Goal: Task Accomplishment & Management: Complete application form

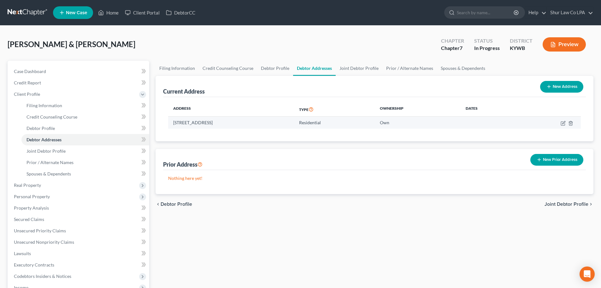
drag, startPoint x: 252, startPoint y: 122, endPoint x: 238, endPoint y: 122, distance: 13.9
click at [238, 122] on td "[STREET_ADDRESS]" at bounding box center [231, 122] width 126 height 12
copy td "42539"
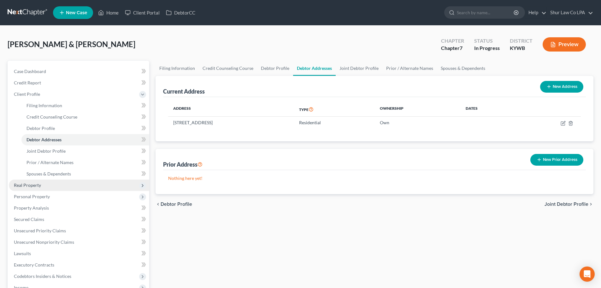
click at [40, 186] on span "Real Property" at bounding box center [27, 184] width 27 height 5
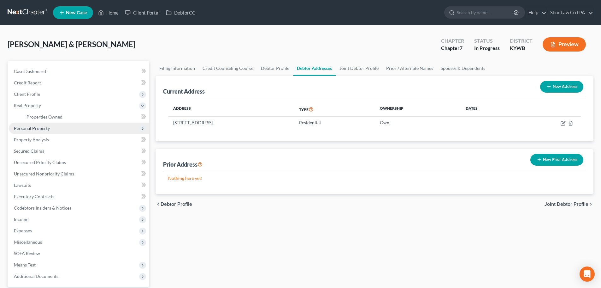
click at [45, 128] on span "Personal Property" at bounding box center [32, 127] width 36 height 5
click at [55, 126] on span "Vehicles Owned" at bounding box center [43, 127] width 32 height 5
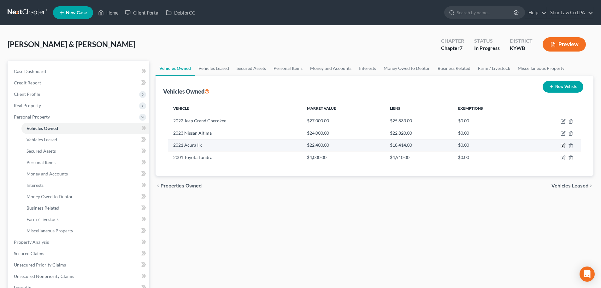
click at [562, 146] on icon "button" at bounding box center [563, 146] width 4 height 4
select select "0"
select select "5"
select select "2"
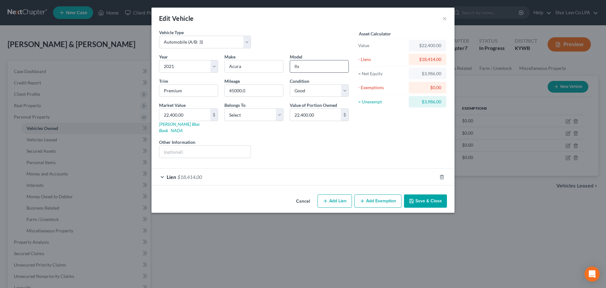
click at [300, 68] on input "Ilx" at bounding box center [319, 66] width 58 height 12
type input "I"
type input "ILX"
click at [190, 148] on input "text" at bounding box center [204, 152] width 91 height 12
type input "VIN #: 5724"
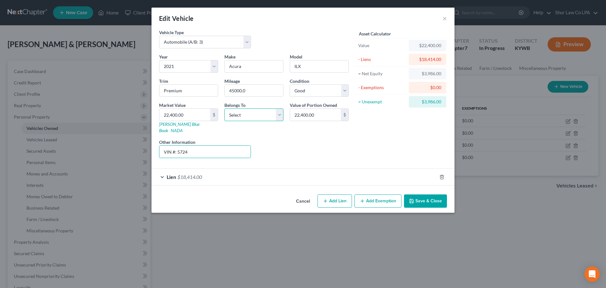
click at [251, 115] on select "Select Debtor 1 Only Debtor 2 Only Debtor 1 And Debtor 2 Only At Least One Of T…" at bounding box center [253, 114] width 59 height 13
select select "0"
click at [224, 108] on select "Select Debtor 1 Only Debtor 2 Only Debtor 1 And Debtor 2 Only At Least One Of T…" at bounding box center [253, 114] width 59 height 13
click at [298, 141] on div "Liens Select" at bounding box center [303, 148] width 98 height 19
click at [191, 120] on input "22,400.00" at bounding box center [184, 115] width 51 height 12
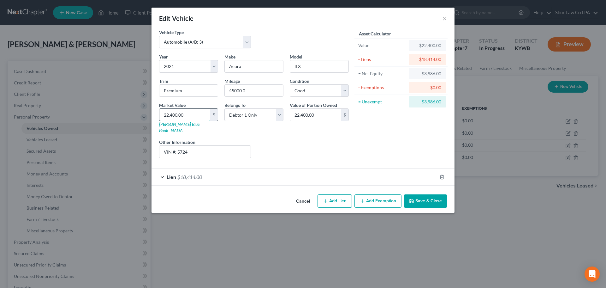
type input "2"
type input "2.00"
type input "20"
type input "20.00"
type input "202"
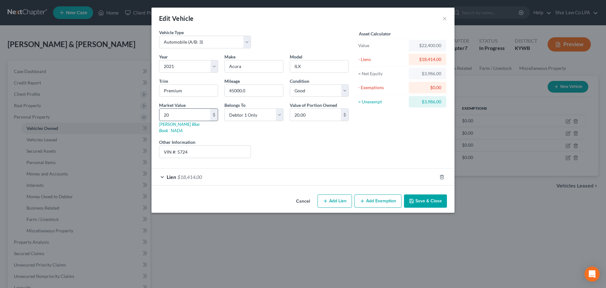
type input "202.00"
type input "2028"
type input "2,028.00"
type input "20287"
type input "20,287.00"
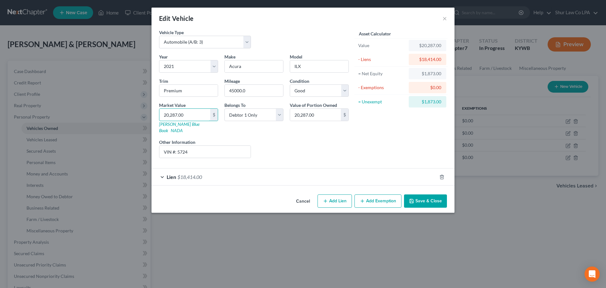
type input "20,287.00"
click at [304, 140] on div "Liens Select" at bounding box center [303, 148] width 98 height 19
click at [262, 92] on input "45000.0" at bounding box center [254, 91] width 58 height 12
type input "45000"
click at [313, 139] on div "Liens Select" at bounding box center [303, 148] width 98 height 19
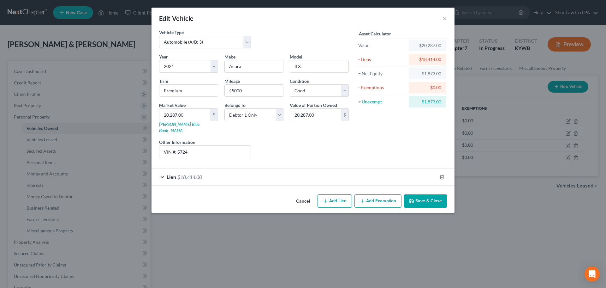
click at [430, 195] on button "Save & Close" at bounding box center [425, 200] width 43 height 13
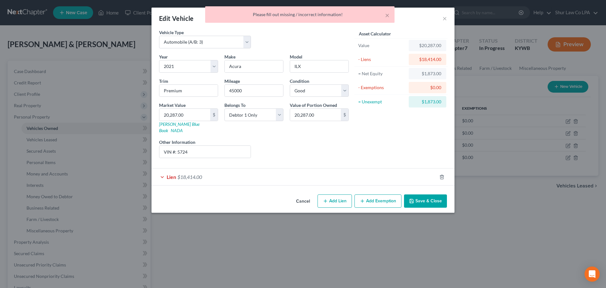
click at [231, 169] on div "Lien $18,414.00" at bounding box center [294, 176] width 285 height 17
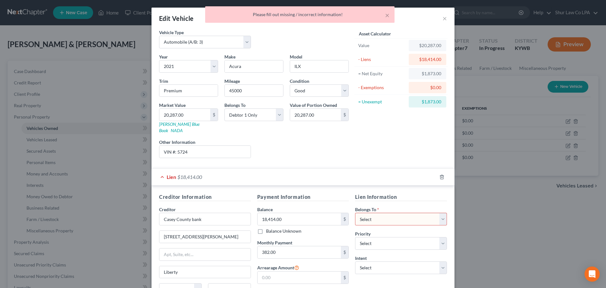
click at [377, 218] on select "Select Debtor 1 Only Debtor 2 Only Debtor 1 And Debtor 2 Only At Least One Of T…" at bounding box center [401, 218] width 92 height 13
select select "0"
click at [355, 212] on select "Select Debtor 1 Only Debtor 2 Only Debtor 1 And Debtor 2 Only At Least One Of T…" at bounding box center [401, 218] width 92 height 13
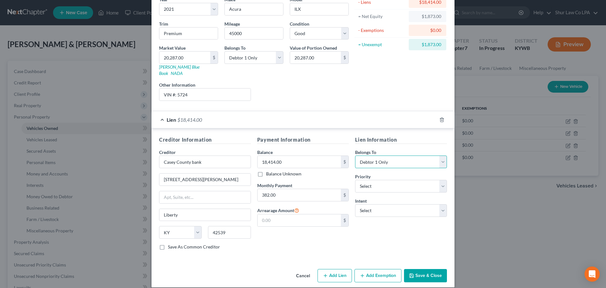
scroll to position [58, 0]
click at [416, 268] on button "Save & Close" at bounding box center [425, 274] width 43 height 13
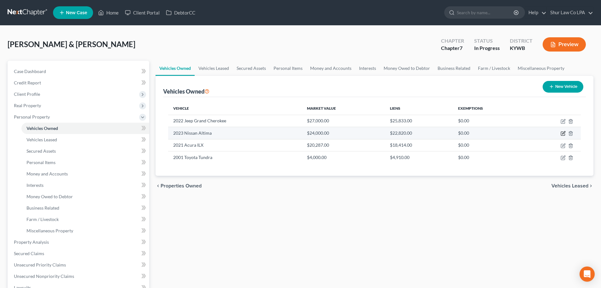
click at [564, 134] on icon "button" at bounding box center [563, 133] width 5 height 5
select select "0"
select select "3"
select select "0"
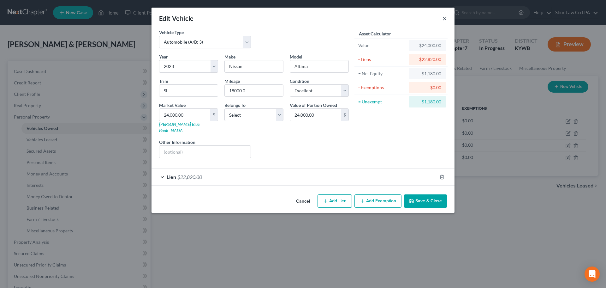
click at [445, 19] on button "×" at bounding box center [445, 19] width 4 height 8
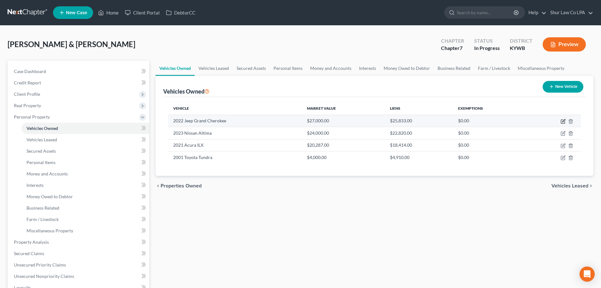
click at [562, 122] on icon "button" at bounding box center [563, 121] width 5 height 5
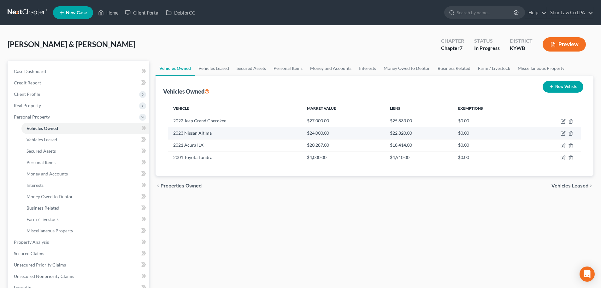
select select "0"
select select "4"
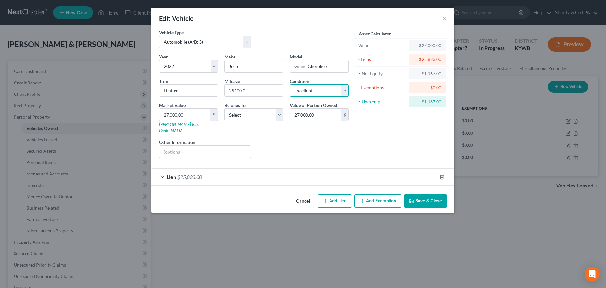
click at [327, 95] on select "Select Excellent Very Good Good Fair Poor" at bounding box center [319, 90] width 59 height 13
select select "2"
click at [290, 84] on select "Select Excellent Very Good Good Fair Poor" at bounding box center [319, 90] width 59 height 13
click at [219, 146] on input "text" at bounding box center [204, 152] width 91 height 12
type input "VIN #: 9222"
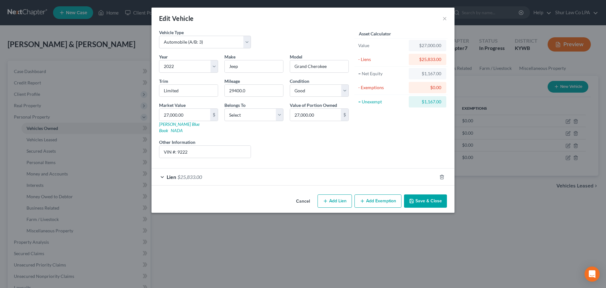
click at [297, 150] on div "Liens Select" at bounding box center [303, 148] width 98 height 19
click at [188, 118] on input "27,000.00" at bounding box center [184, 115] width 51 height 12
type input "2"
type input "2.00"
type input "26"
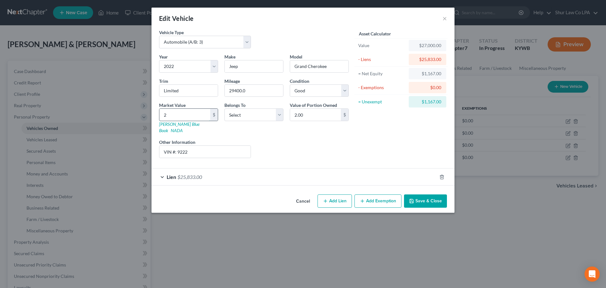
type input "26.00"
type input "263"
type input "263.00"
type input "2636"
type input "2,636.00"
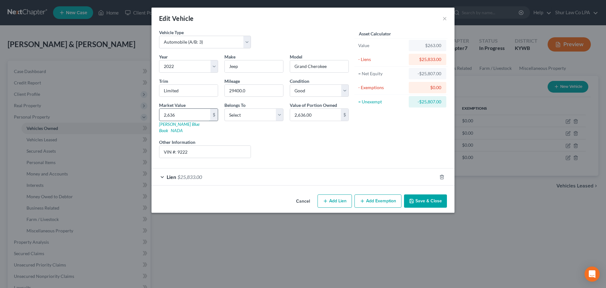
type input "2,6369"
type input "26,369.00"
click at [254, 116] on select "Select Debtor 1 Only Debtor 2 Only Debtor 1 And Debtor 2 Only At Least One Of T…" at bounding box center [253, 114] width 59 height 13
select select "0"
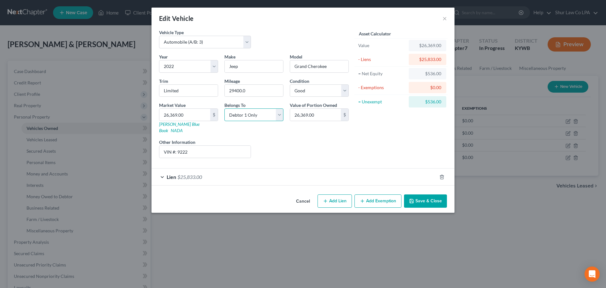
click at [224, 108] on select "Select Debtor 1 Only Debtor 2 Only Debtor 1 And Debtor 2 Only At Least One Of T…" at bounding box center [253, 114] width 59 height 13
click at [363, 142] on div "Asset Calculator Value $26,369.00 - Liens $25,833.00 = Net Equity $536.00 - Exe…" at bounding box center [401, 96] width 98 height 134
click at [436, 196] on button "Save & Close" at bounding box center [425, 200] width 43 height 13
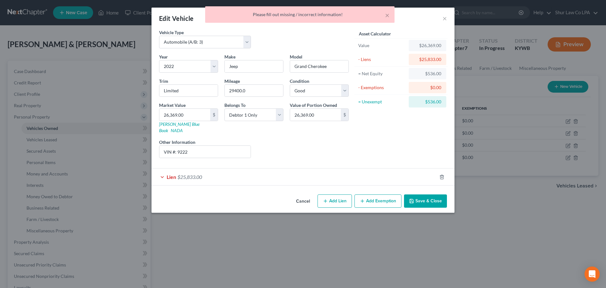
click at [311, 168] on div "Lien $25,833.00" at bounding box center [294, 176] width 285 height 17
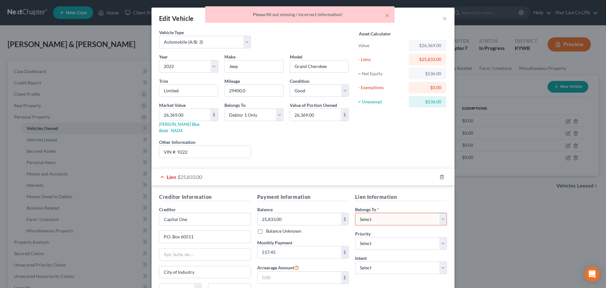
click at [379, 217] on select "Select Debtor 1 Only Debtor 2 Only Debtor 1 And Debtor 2 Only At Least One Of T…" at bounding box center [401, 218] width 92 height 13
select select "0"
click at [355, 212] on select "Select Debtor 1 Only Debtor 2 Only Debtor 1 And Debtor 2 Only At Least One Of T…" at bounding box center [401, 218] width 92 height 13
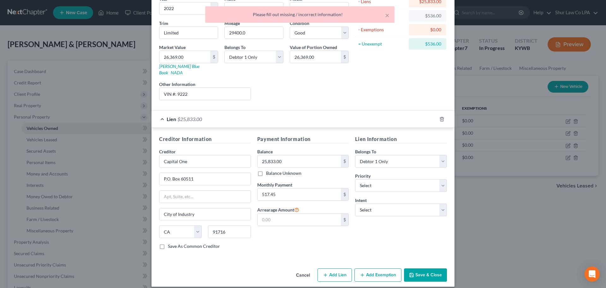
click at [431, 269] on button "Save & Close" at bounding box center [425, 274] width 43 height 13
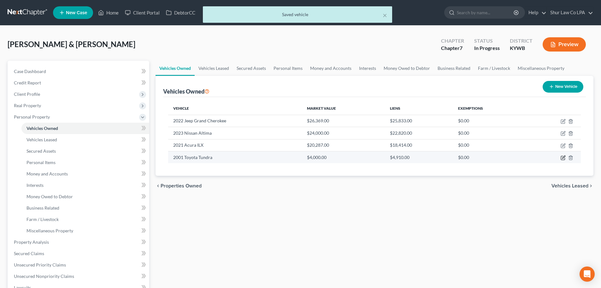
click at [564, 158] on icon "button" at bounding box center [564, 156] width 3 height 3
select select "0"
select select "25"
select select "3"
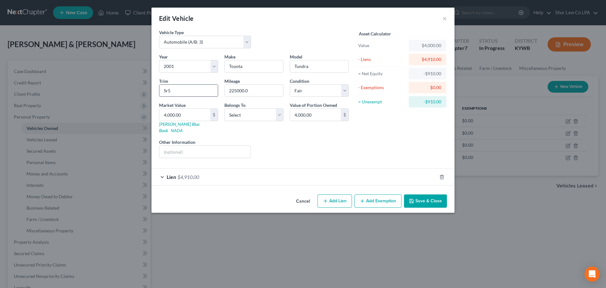
click at [168, 93] on input "Sr5" at bounding box center [188, 91] width 58 height 12
type input "SR5"
click at [259, 115] on select "Select Debtor 1 Only Debtor 2 Only Debtor 1 And Debtor 2 Only At Least One Of T…" at bounding box center [253, 114] width 59 height 13
select select "1"
click at [224, 108] on select "Select Debtor 1 Only Debtor 2 Only Debtor 1 And Debtor 2 Only At Least One Of T…" at bounding box center [253, 114] width 59 height 13
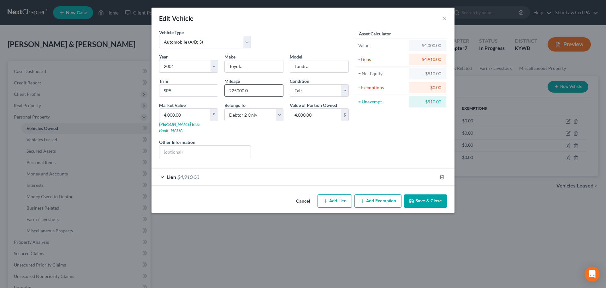
click at [255, 91] on input "225000.0" at bounding box center [254, 91] width 58 height 12
type input "225000"
click at [185, 146] on input "text" at bounding box center [204, 152] width 91 height 12
click at [197, 148] on input "VIN #: 0227" at bounding box center [204, 152] width 91 height 12
type input "VIN #: 9653"
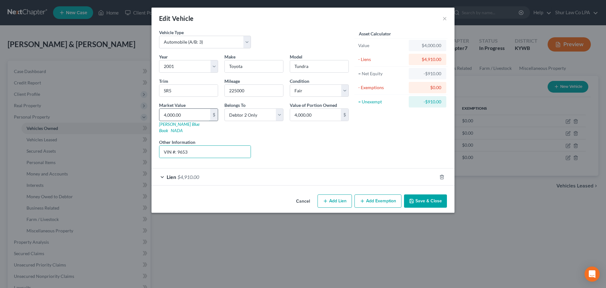
click at [184, 116] on input "4,000.00" at bounding box center [184, 115] width 51 height 12
type input "4"
type input "4.00"
type input "44"
type input "44.00"
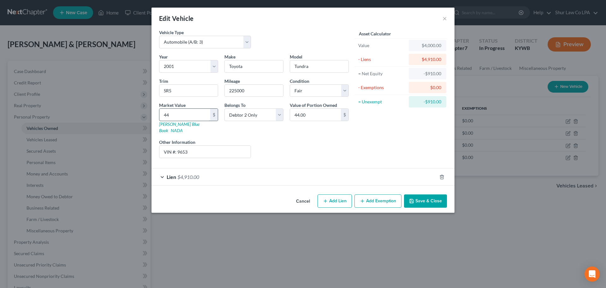
type input "441"
type input "441.00"
type input "4410"
type input "4,410.00"
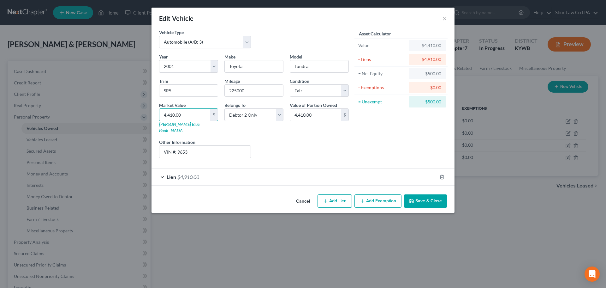
click at [316, 142] on div "Liens Select" at bounding box center [303, 148] width 98 height 19
click at [317, 139] on div "Liens Select" at bounding box center [303, 148] width 98 height 19
click at [429, 194] on button "Save & Close" at bounding box center [425, 200] width 43 height 13
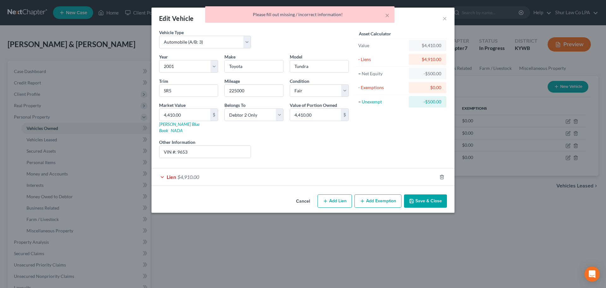
click at [216, 169] on div "Lien $4,910.00" at bounding box center [294, 176] width 285 height 17
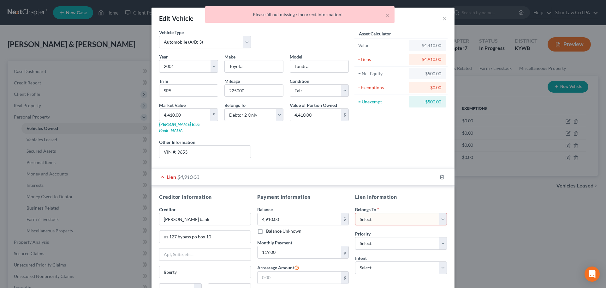
click at [381, 214] on select "Select Debtor 1 Only Debtor 2 Only Debtor 1 And Debtor 2 Only At Least One Of T…" at bounding box center [401, 218] width 92 height 13
select select "1"
click at [355, 212] on select "Select Debtor 1 Only Debtor 2 Only Debtor 1 And Debtor 2 Only At Least One Of T…" at bounding box center [401, 218] width 92 height 13
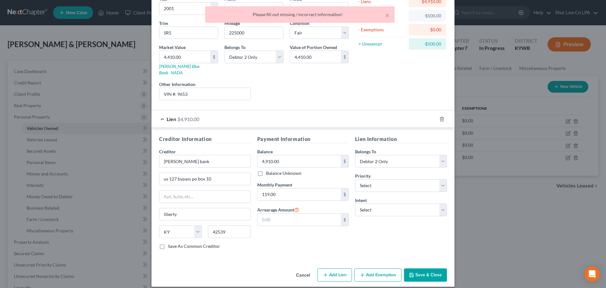
click at [429, 268] on button "Save & Close" at bounding box center [425, 274] width 43 height 13
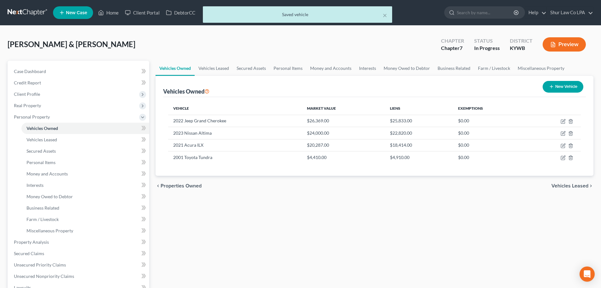
click at [335, 226] on div "Vehicles Owned Vehicles Leased Secured Assets Personal Items Money and Accounts…" at bounding box center [374, 243] width 445 height 365
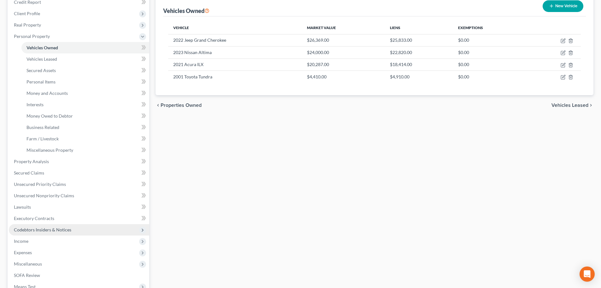
scroll to position [95, 0]
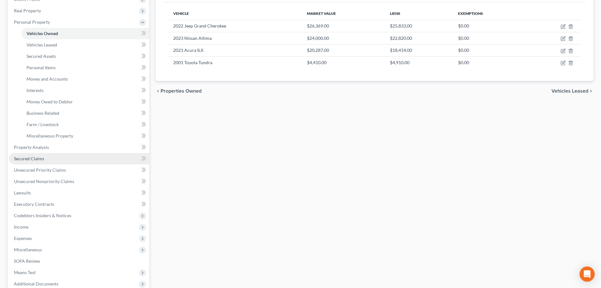
click at [53, 159] on link "Secured Claims" at bounding box center [79, 158] width 140 height 11
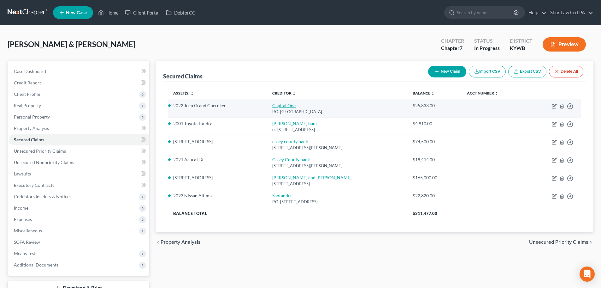
click at [284, 106] on link "Capital One" at bounding box center [283, 105] width 23 height 5
select select "4"
select select "0"
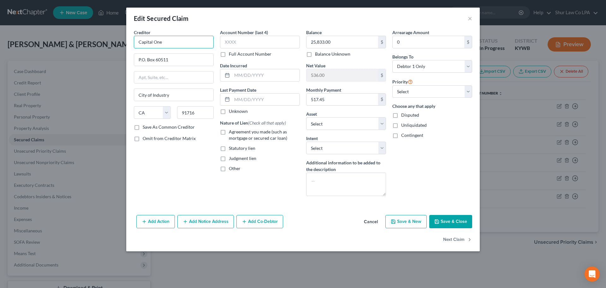
click at [140, 43] on input "Capital One" at bounding box center [174, 42] width 80 height 13
click at [137, 43] on input "Capital One" at bounding box center [174, 42] width 80 height 13
type input "clCapital One"
click at [451, 223] on button "Save & Close" at bounding box center [450, 221] width 43 height 13
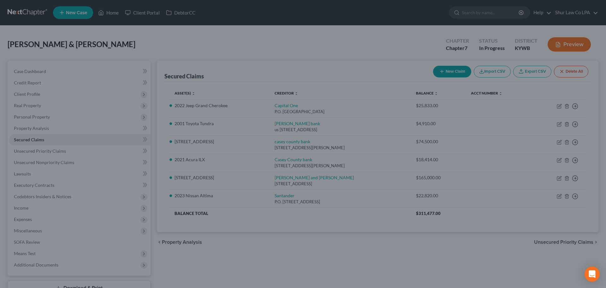
select select "3"
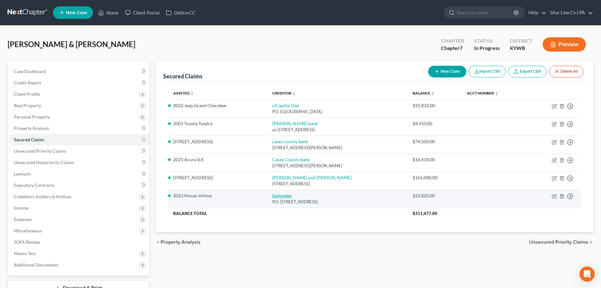
click at [278, 196] on link "Santander" at bounding box center [282, 195] width 20 height 5
select select "45"
select select "2"
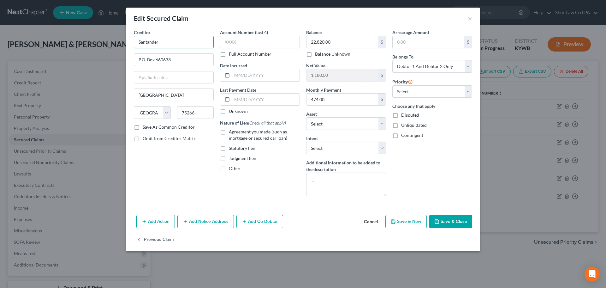
click at [137, 43] on input "Santander" at bounding box center [174, 42] width 80 height 13
type input "clSantander"
click at [450, 219] on button "Save & Close" at bounding box center [450, 221] width 43 height 13
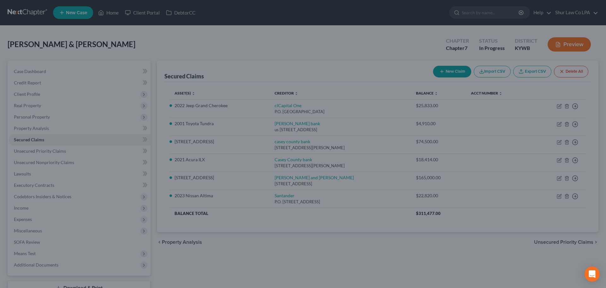
select select "4"
type input "0"
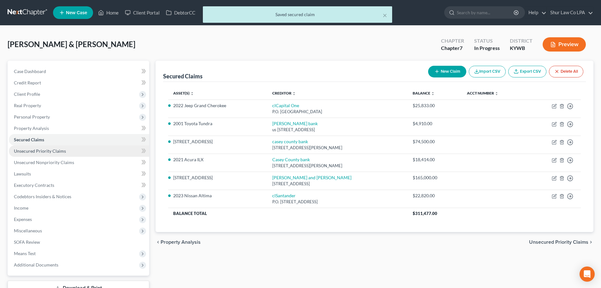
click at [56, 145] on link "Unsecured Priority Claims" at bounding box center [79, 150] width 140 height 11
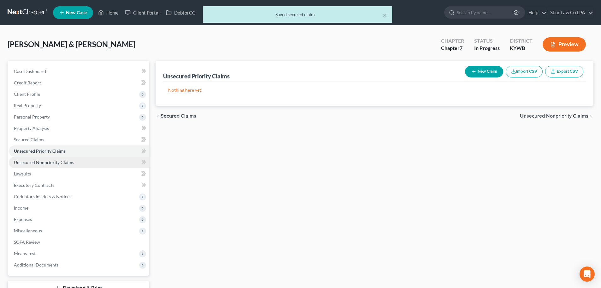
click at [89, 164] on link "Unsecured Nonpriority Claims" at bounding box center [79, 162] width 140 height 11
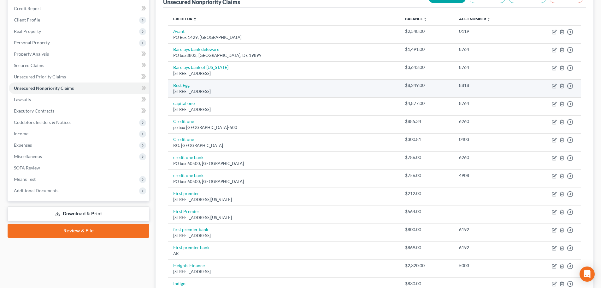
scroll to position [63, 0]
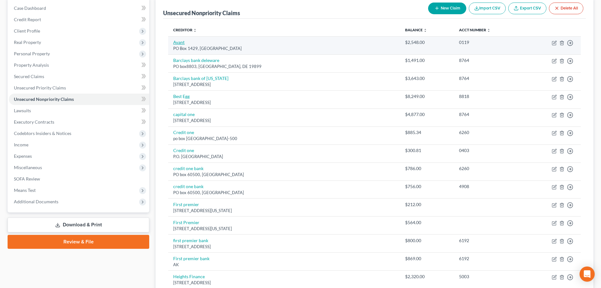
click at [181, 42] on link "Avant" at bounding box center [178, 41] width 11 height 5
select select "14"
select select "2"
select select "0"
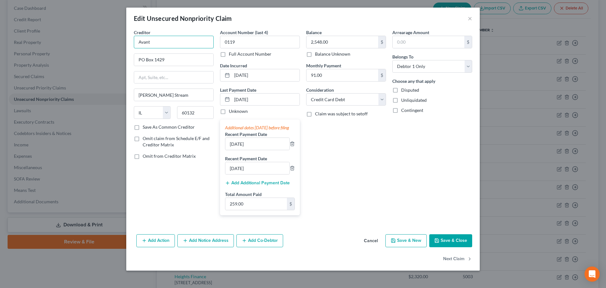
click at [138, 41] on input "Avant" at bounding box center [174, 42] width 80 height 13
type input "clAvant"
click at [445, 242] on button "Save & Close" at bounding box center [450, 240] width 43 height 13
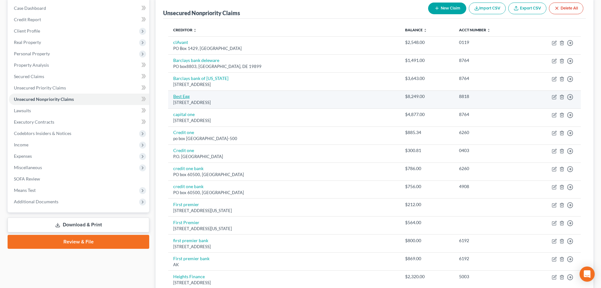
click at [181, 97] on link "Best Egg" at bounding box center [181, 95] width 16 height 5
select select "39"
select select "10"
select select "0"
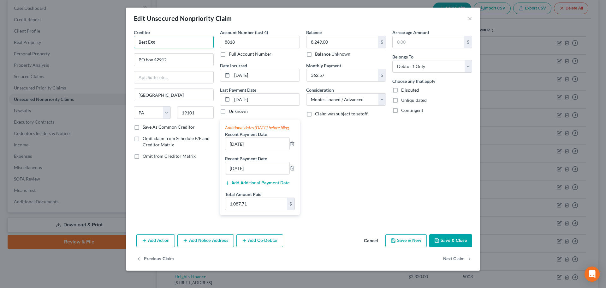
click at [138, 42] on input "Best Egg" at bounding box center [174, 42] width 80 height 13
type input "clBest Egg"
click at [467, 247] on button "Save & Close" at bounding box center [450, 240] width 43 height 13
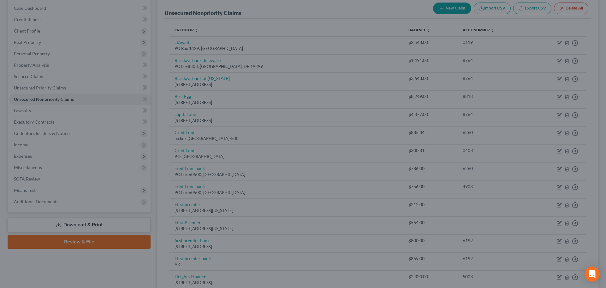
type input "0"
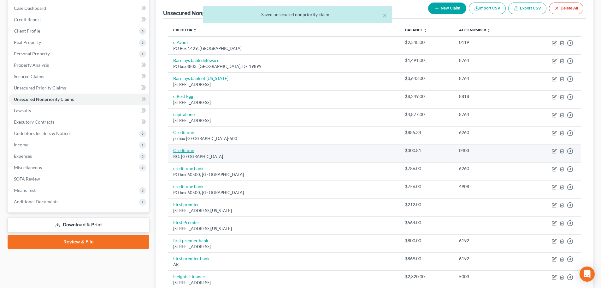
click at [184, 150] on link "Credit one" at bounding box center [183, 149] width 21 height 5
select select "4"
select select "2"
select select "1"
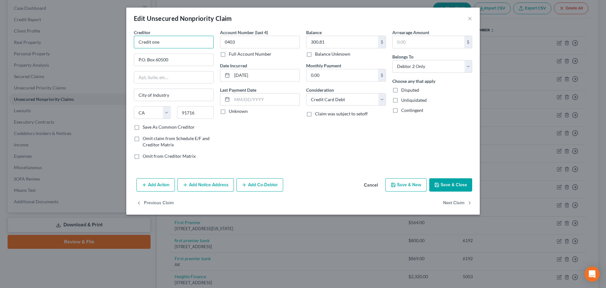
click at [139, 42] on input "Credit one" at bounding box center [174, 42] width 80 height 13
click at [452, 189] on button "Save & Close" at bounding box center [450, 184] width 43 height 13
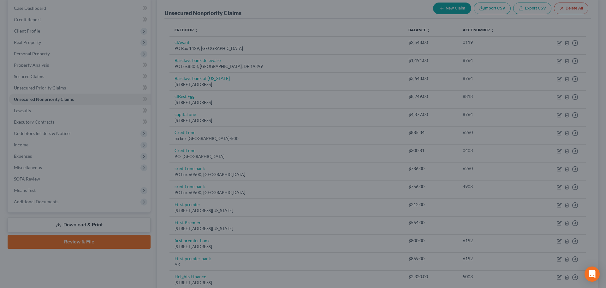
type input "clCredit one"
type input "0"
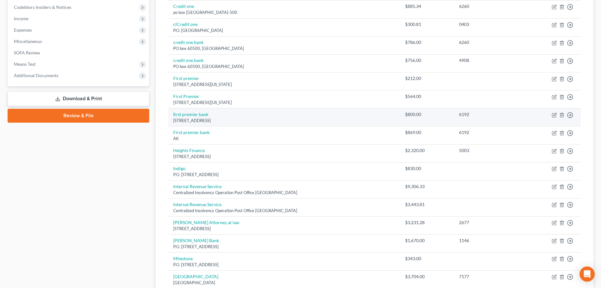
scroll to position [189, 0]
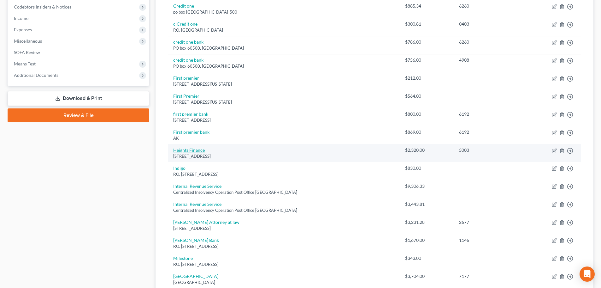
click at [198, 151] on link "Heights Finance" at bounding box center [189, 149] width 32 height 5
select select "42"
select select "10"
select select "0"
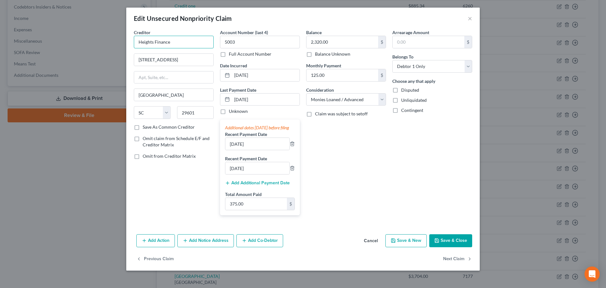
click at [141, 43] on input "Heights Finance" at bounding box center [174, 42] width 80 height 13
click at [138, 43] on input "Heights Finance" at bounding box center [174, 42] width 80 height 13
type input "clHeights Finance"
click at [445, 244] on button "Save & Close" at bounding box center [450, 240] width 43 height 13
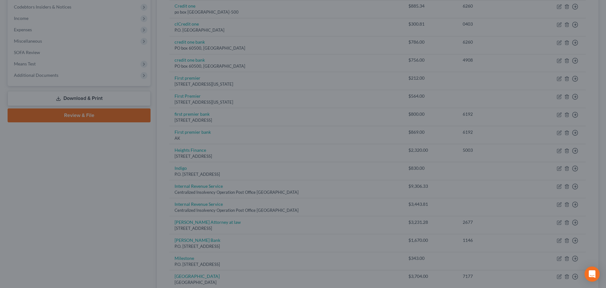
type input "0"
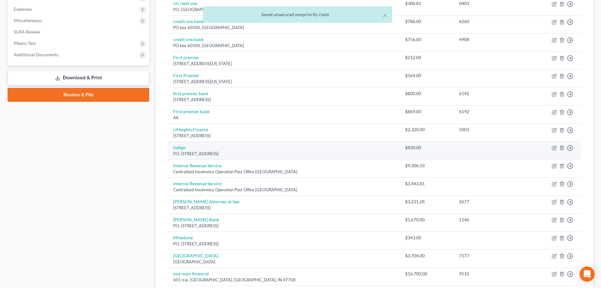
scroll to position [221, 0]
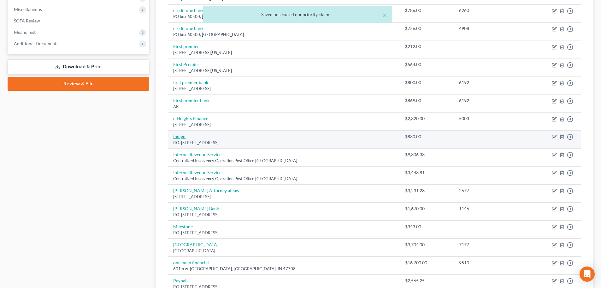
click at [181, 137] on link "Indigo" at bounding box center [179, 136] width 12 height 5
select select "38"
select select "2"
select select "1"
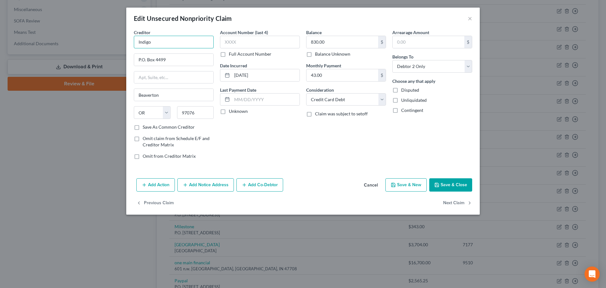
click at [139, 43] on input "Indigo" at bounding box center [174, 42] width 80 height 13
type input "clIndigo"
click at [446, 188] on button "Save & Close" at bounding box center [450, 184] width 43 height 13
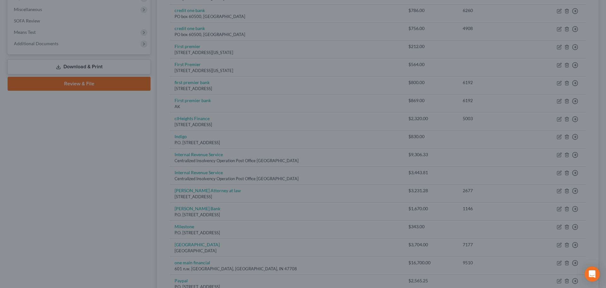
type input "0"
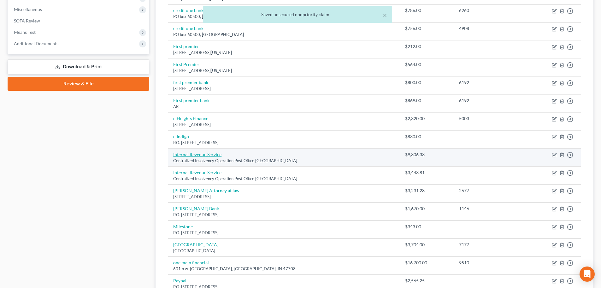
click at [208, 155] on link "Internal Revenue Service" at bounding box center [197, 154] width 48 height 5
select select "39"
select select "14"
select select "2"
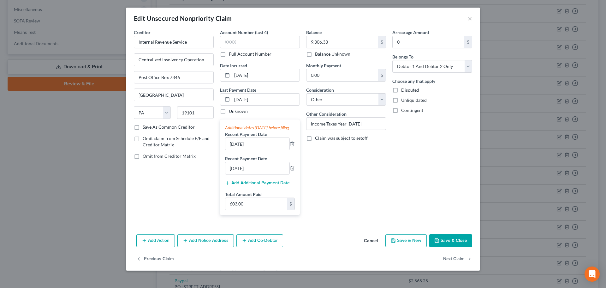
click at [473, 19] on div "Edit Unsecured Nonpriority Claim ×" at bounding box center [303, 18] width 354 height 21
click at [472, 18] on button "×" at bounding box center [470, 19] width 4 height 8
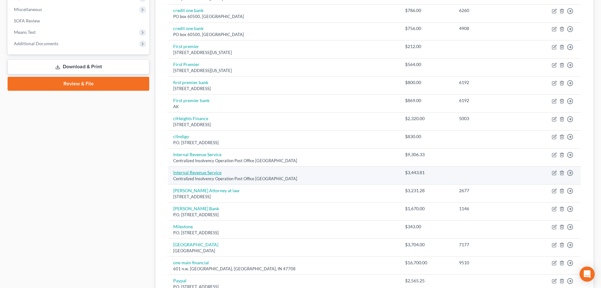
click at [203, 173] on link "Internal Revenue Service" at bounding box center [197, 172] width 48 height 5
select select "39"
select select "14"
select select "2"
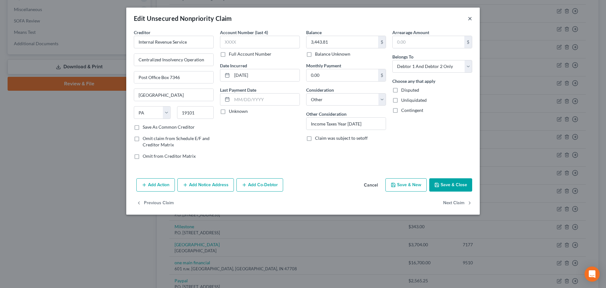
click at [469, 19] on button "×" at bounding box center [470, 19] width 4 height 8
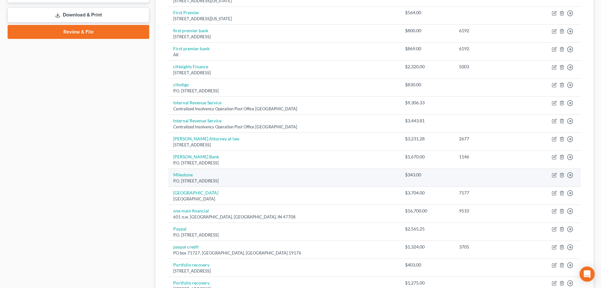
scroll to position [284, 0]
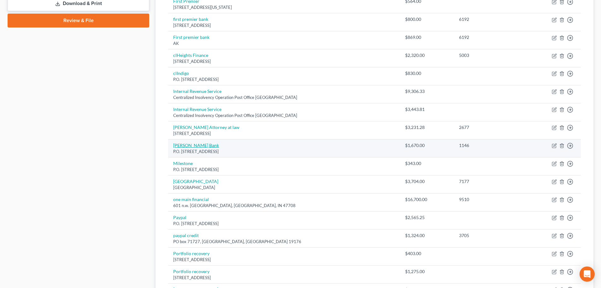
click at [194, 145] on link "[PERSON_NAME] Bank" at bounding box center [196, 144] width 46 height 5
select select "35"
select select "2"
select select "0"
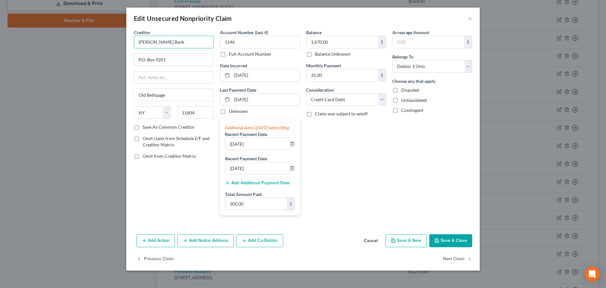
click at [139, 43] on input "[PERSON_NAME] Bank" at bounding box center [174, 42] width 80 height 13
type input "clMerrick Bank"
click at [442, 245] on button "Save & Close" at bounding box center [450, 240] width 43 height 13
type input "0"
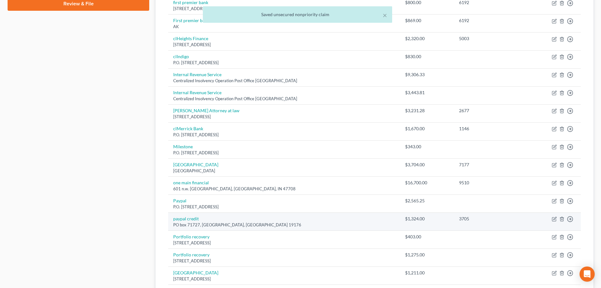
scroll to position [316, 0]
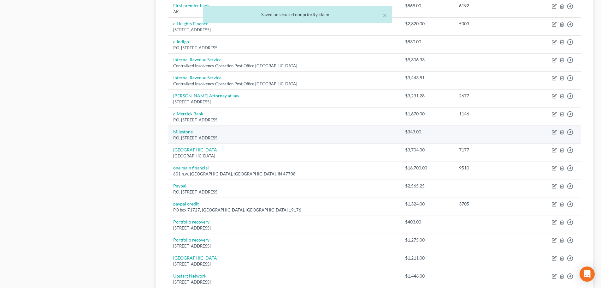
click at [176, 133] on link "Milestone" at bounding box center [183, 131] width 20 height 5
select select "38"
select select "2"
select select "1"
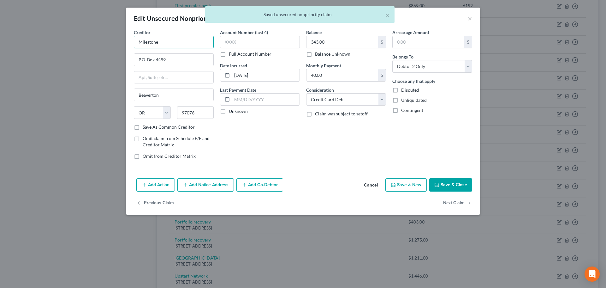
click at [138, 43] on input "Milestone" at bounding box center [174, 42] width 80 height 13
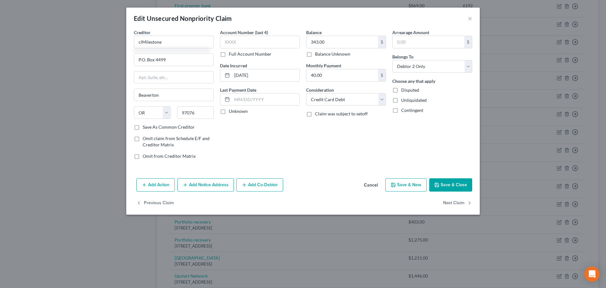
click at [450, 181] on button "Save & Close" at bounding box center [450, 184] width 43 height 13
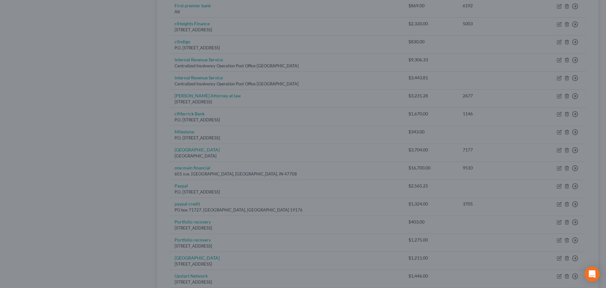
type input "clMilestone"
type input "0"
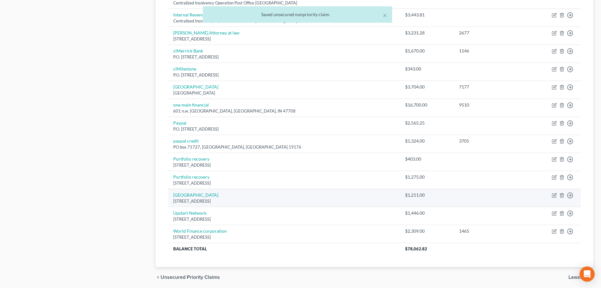
scroll to position [379, 0]
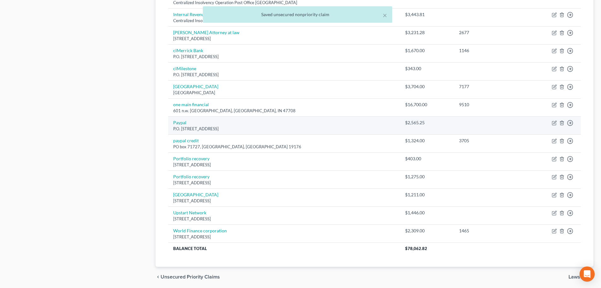
click at [182, 126] on div "P.O. [STREET_ADDRESS]" at bounding box center [284, 129] width 222 height 6
click at [182, 122] on link "Paypal" at bounding box center [179, 122] width 13 height 5
select select "39"
select select "2"
select select "1"
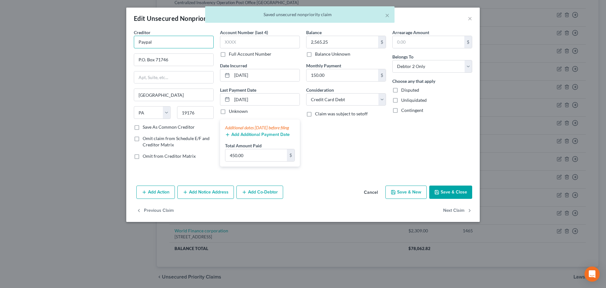
click at [138, 45] on input "Paypal" at bounding box center [174, 42] width 80 height 13
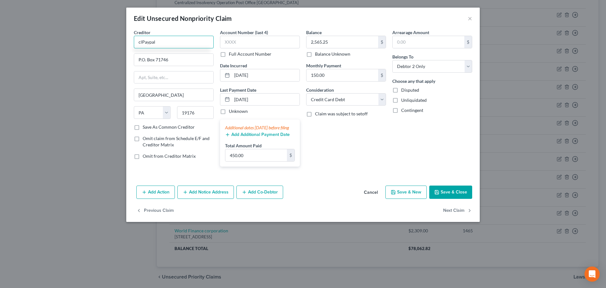
type input "clPaypal"
click at [447, 196] on button "Save & Close" at bounding box center [450, 191] width 43 height 13
type input "0"
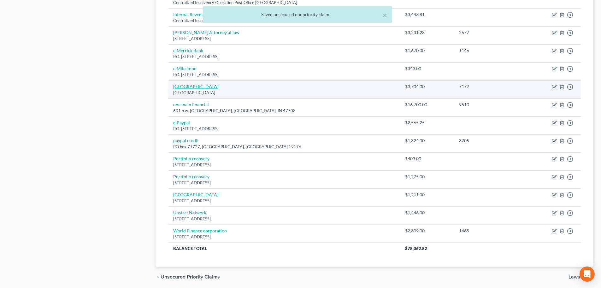
click at [190, 86] on link "[GEOGRAPHIC_DATA]" at bounding box center [195, 86] width 45 height 5
select select "10"
select select "2"
select select "0"
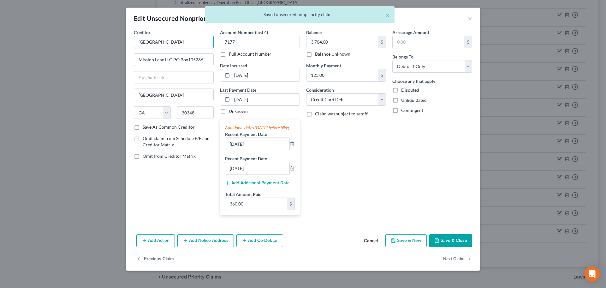
click at [136, 40] on input "[GEOGRAPHIC_DATA]" at bounding box center [174, 42] width 80 height 13
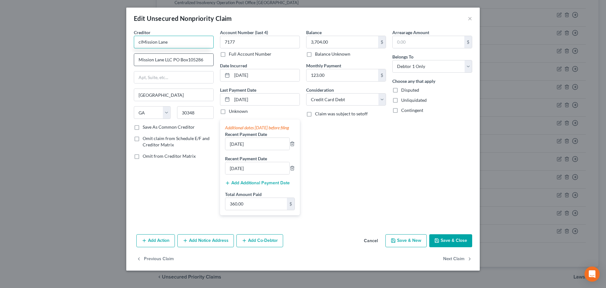
type input "clMission Lane"
drag, startPoint x: 172, startPoint y: 58, endPoint x: 95, endPoint y: 64, distance: 76.6
click at [96, 63] on div "Edit Unsecured Nonpriority Claim × Creditor * clMission Lane Mission Lane LLC […" at bounding box center [303, 144] width 606 height 288
type input "PO Box105286"
click at [465, 246] on button "Save & Close" at bounding box center [450, 240] width 43 height 13
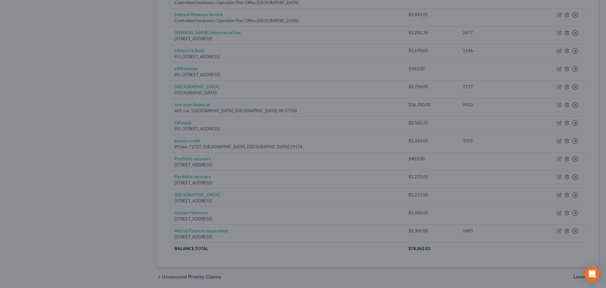
type input "0"
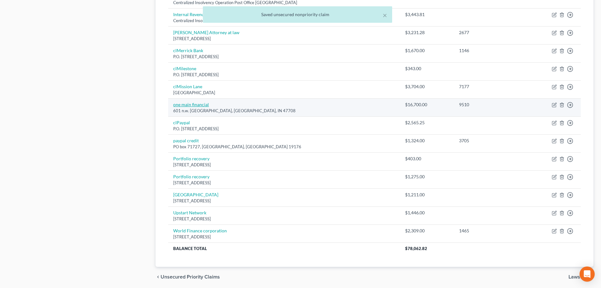
click at [200, 104] on link "one main financial" at bounding box center [191, 104] width 36 height 5
select select "15"
select select "2"
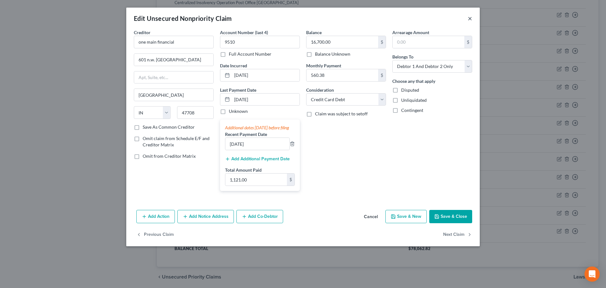
click at [471, 18] on button "×" at bounding box center [470, 19] width 4 height 8
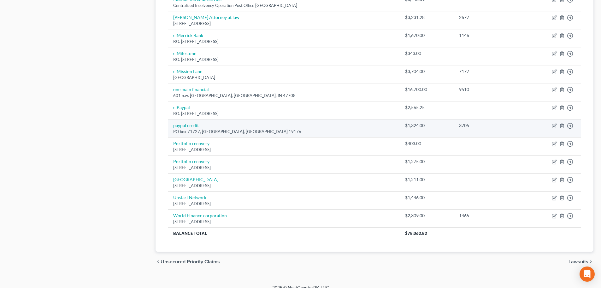
scroll to position [402, 0]
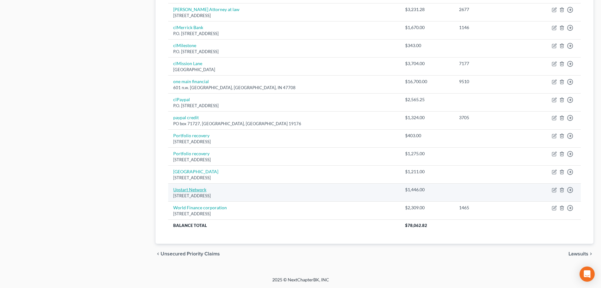
click at [199, 190] on link "Upstart Network" at bounding box center [189, 189] width 33 height 5
select select "4"
select select "10"
select select "0"
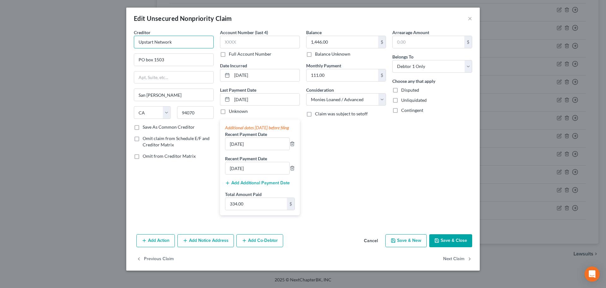
click at [139, 43] on input "Upstart Network" at bounding box center [174, 42] width 80 height 13
type input "clUpstart Network"
click at [455, 245] on button "Save & Close" at bounding box center [450, 240] width 43 height 13
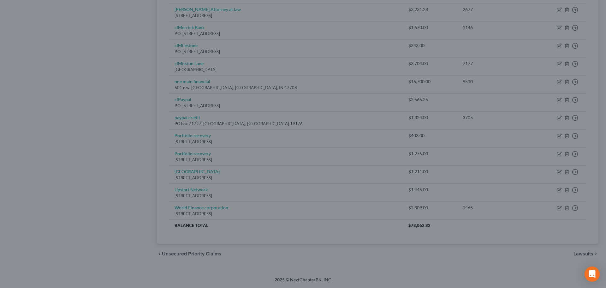
type input "0"
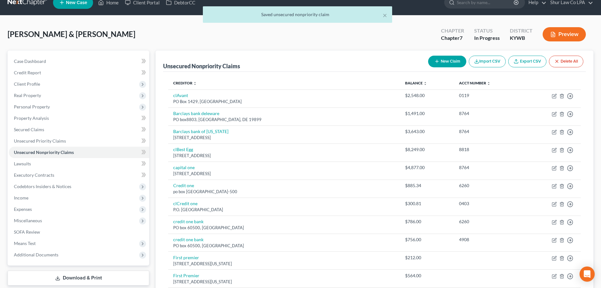
scroll to position [0, 0]
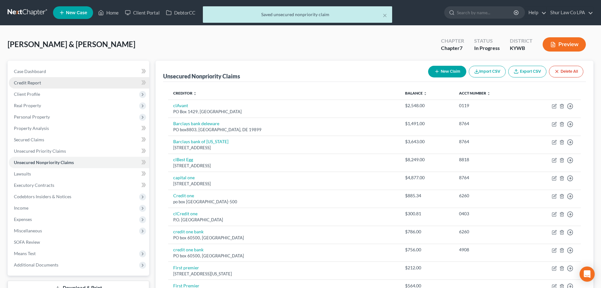
click at [67, 84] on link "Credit Report" at bounding box center [79, 82] width 140 height 11
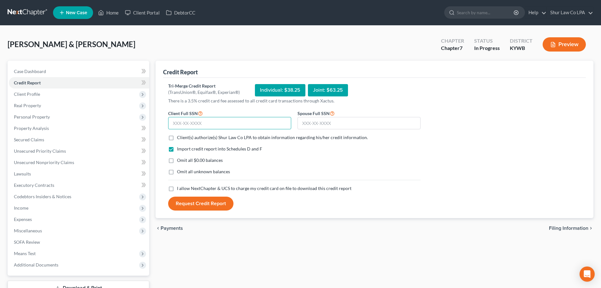
click at [196, 122] on input "text" at bounding box center [229, 123] width 123 height 13
click at [183, 122] on input "text" at bounding box center [229, 123] width 123 height 13
type input "407-33-8764"
click at [322, 124] on input "text" at bounding box center [359, 123] width 123 height 13
type input "406-06-2794"
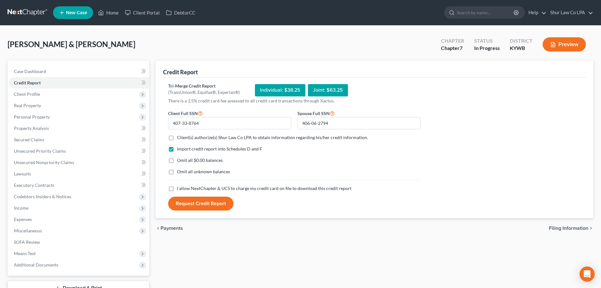
click at [177, 138] on label "Client(s) authorize(s) Shur Law Co LPA to obtain information regarding his/her …" at bounding box center [272, 137] width 191 height 6
click at [180, 138] on input "Client(s) authorize(s) Shur Law Co LPA to obtain information regarding his/her …" at bounding box center [182, 136] width 4 height 4
checkbox input "true"
click at [177, 158] on label "Omit all $0.00 balances" at bounding box center [200, 160] width 46 height 6
click at [180, 158] on input "Omit all $0.00 balances" at bounding box center [182, 159] width 4 height 4
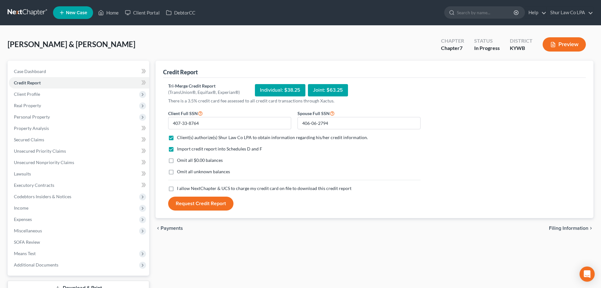
checkbox input "true"
click at [177, 170] on label "Omit all unknown balances" at bounding box center [203, 171] width 53 height 6
click at [180, 170] on input "Omit all unknown balances" at bounding box center [182, 170] width 4 height 4
checkbox input "true"
click at [177, 187] on label "I allow NextChapter & UCS to charge my credit card on file to download this cre…" at bounding box center [264, 188] width 175 height 6
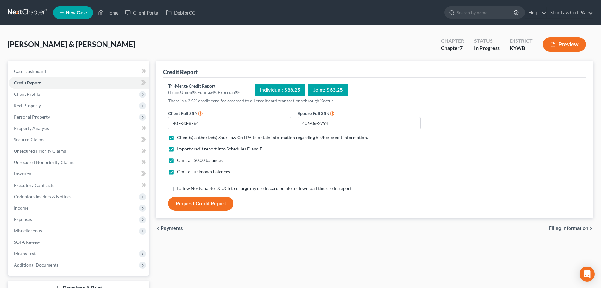
click at [180, 187] on input "I allow NextChapter & UCS to charge my credit card on file to download this cre…" at bounding box center [182, 187] width 4 height 4
checkbox input "true"
click at [198, 202] on button "Request Credit Report" at bounding box center [200, 203] width 65 height 14
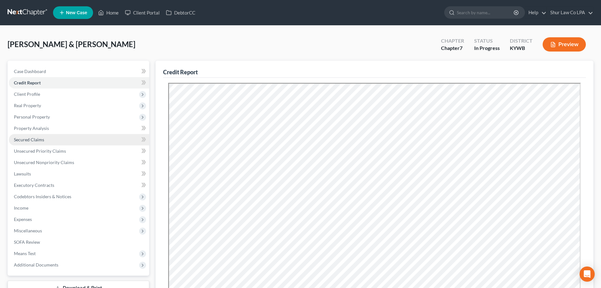
click at [55, 138] on link "Secured Claims" at bounding box center [79, 139] width 140 height 11
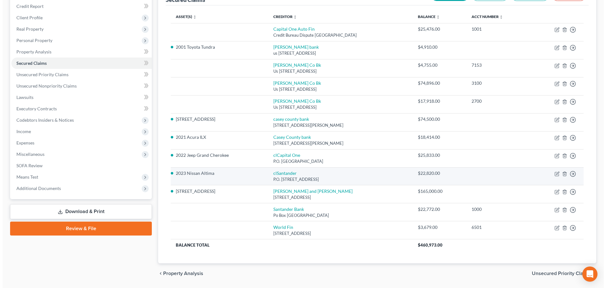
scroll to position [95, 0]
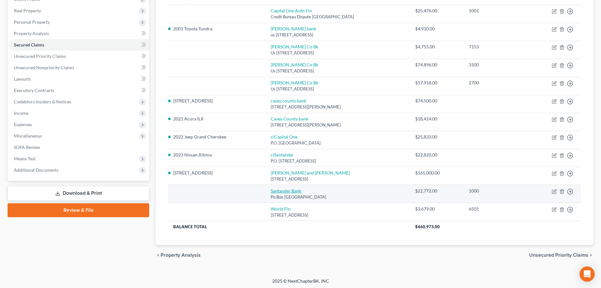
click at [289, 192] on link "Santander Bank" at bounding box center [286, 190] width 31 height 5
select select "45"
select select "0"
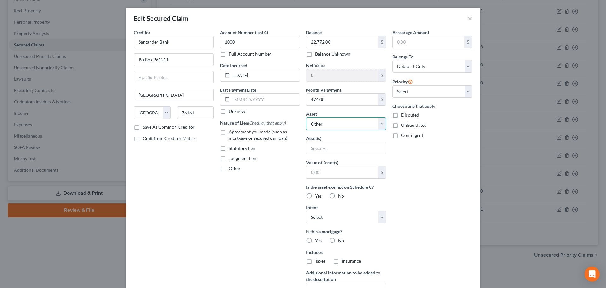
click at [345, 126] on select "Select Other Multiple Assets [STREET_ADDRESS] - $null 2022 Jeep Grand Cherokee …" at bounding box center [346, 123] width 80 height 13
click at [344, 126] on select "Select Other Multiple Assets [STREET_ADDRESS] - $null 2022 Jeep Grand Cherokee …" at bounding box center [346, 123] width 80 height 13
click at [469, 18] on button "×" at bounding box center [470, 19] width 4 height 8
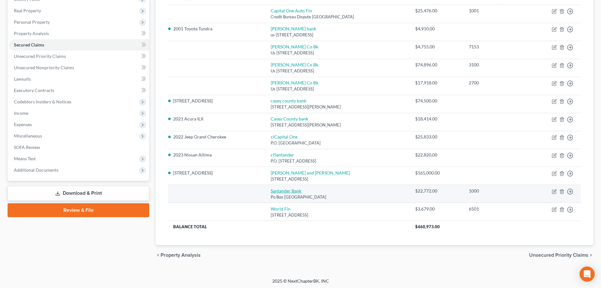
click at [293, 192] on link "Santander Bank" at bounding box center [286, 190] width 31 height 5
select select "45"
select select "0"
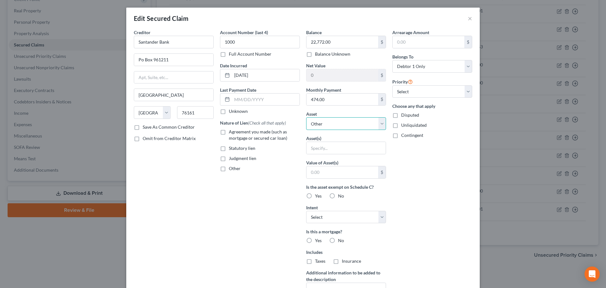
click at [350, 123] on select "Select Other Multiple Assets [STREET_ADDRESS] - $null 2022 Jeep Grand Cherokee …" at bounding box center [346, 123] width 80 height 13
select select "4"
click at [306, 117] on select "Select Other Multiple Assets [STREET_ADDRESS] - $null 2022 Jeep Grand Cherokee …" at bounding box center [346, 123] width 80 height 13
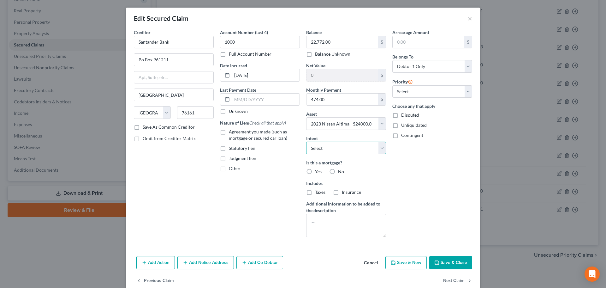
click at [337, 148] on select "Select Surrender Redeem Reaffirm Avoid Other" at bounding box center [346, 147] width 80 height 13
click at [338, 170] on label "No" at bounding box center [341, 171] width 6 height 6
click at [341, 170] on input "No" at bounding box center [343, 170] width 4 height 4
radio input "true"
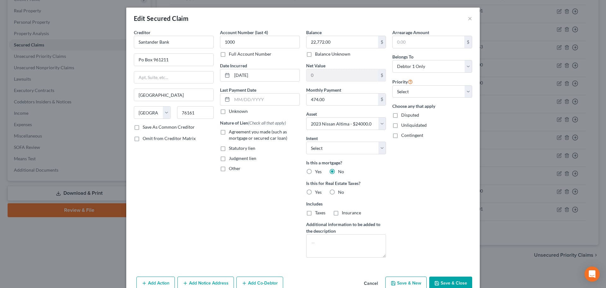
click at [338, 192] on label "No" at bounding box center [341, 192] width 6 height 6
click at [341, 192] on input "No" at bounding box center [343, 191] width 4 height 4
radio input "true"
click at [408, 92] on select "Select 1st 2nd 3rd 4th 5th 6th 7th 8th 9th 10th 11th 12th 13th 14th 15th 16th 1…" at bounding box center [432, 91] width 80 height 13
select select "0"
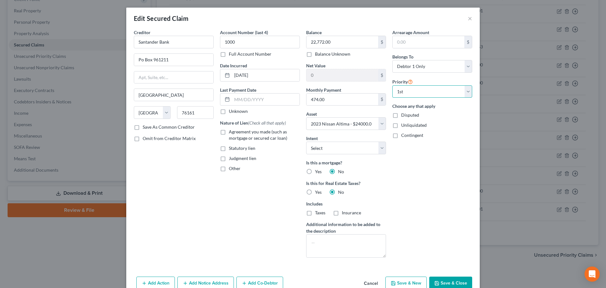
click at [392, 85] on select "Select 1st 2nd 3rd 4th 5th 6th 7th 8th 9th 10th 11th 12th 13th 14th 15th 16th 1…" at bounding box center [432, 91] width 80 height 13
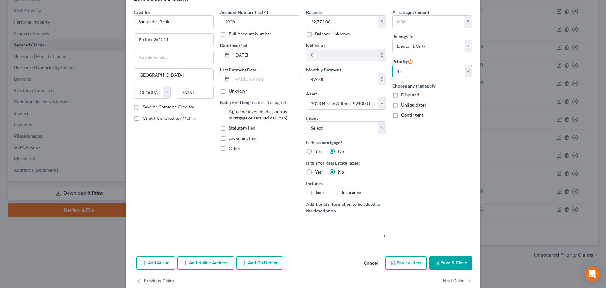
scroll to position [33, 0]
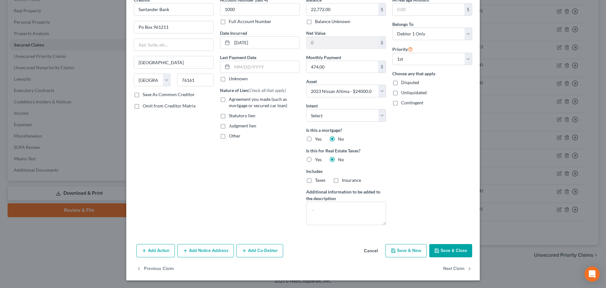
click at [451, 249] on button "Save & Close" at bounding box center [450, 250] width 43 height 13
select select
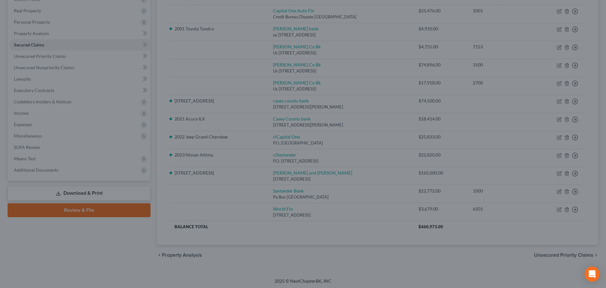
type input "1,228.00"
select select "4"
type input "0"
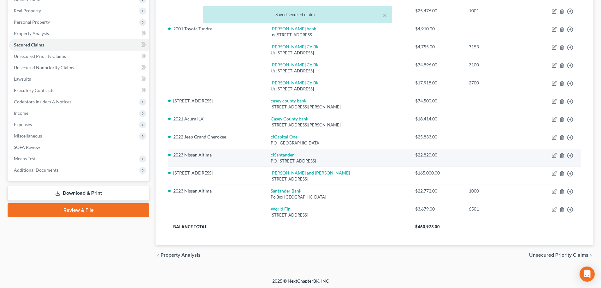
click at [278, 156] on link "clSantander" at bounding box center [282, 154] width 23 height 5
select select "45"
select select "4"
select select "2"
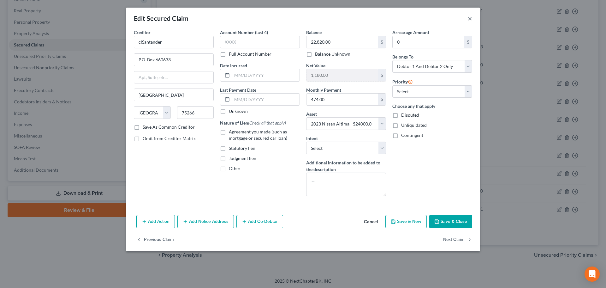
click at [472, 19] on button "×" at bounding box center [470, 19] width 4 height 8
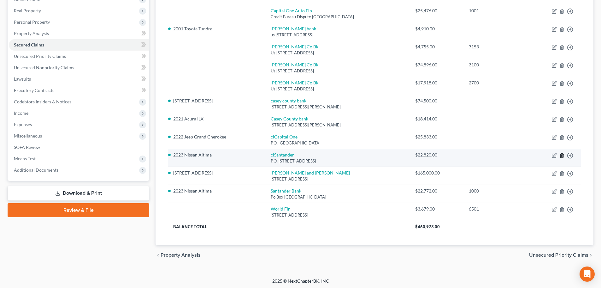
click at [561, 156] on icon "button" at bounding box center [562, 155] width 3 height 4
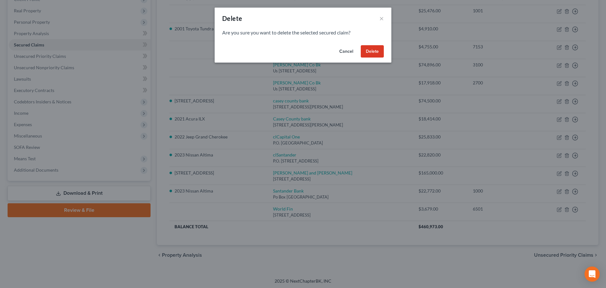
click at [368, 51] on button "Delete" at bounding box center [372, 51] width 23 height 13
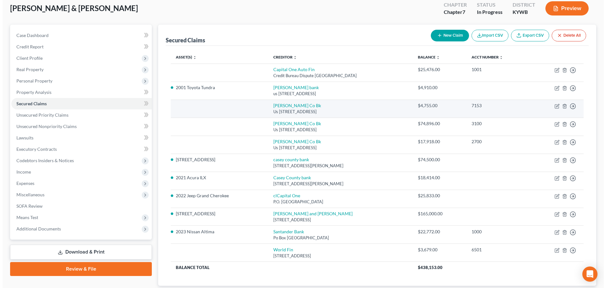
scroll to position [47, 0]
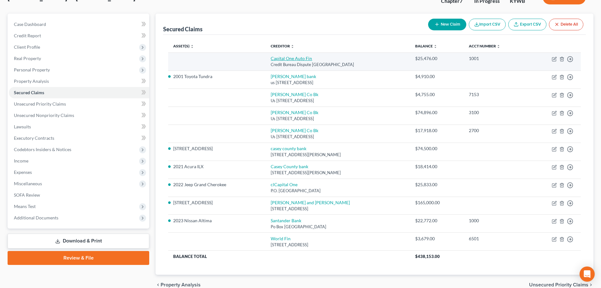
click at [282, 58] on link "Capital One Auto Fin" at bounding box center [291, 58] width 41 height 5
select select "45"
select select "0"
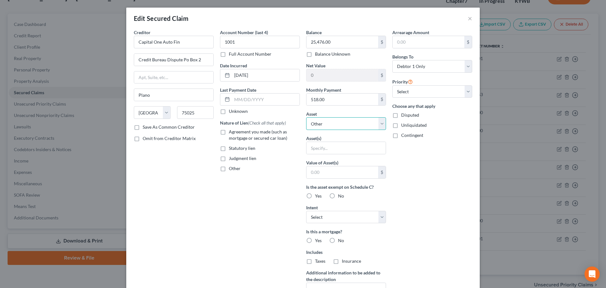
click at [341, 126] on select "Select Other Multiple Assets [STREET_ADDRESS] - $null 2022 Jeep Grand Cherokee …" at bounding box center [346, 123] width 80 height 13
select select "3"
click at [306, 117] on select "Select Other Multiple Assets [STREET_ADDRESS] - $null 2022 Jeep Grand Cherokee …" at bounding box center [346, 123] width 80 height 13
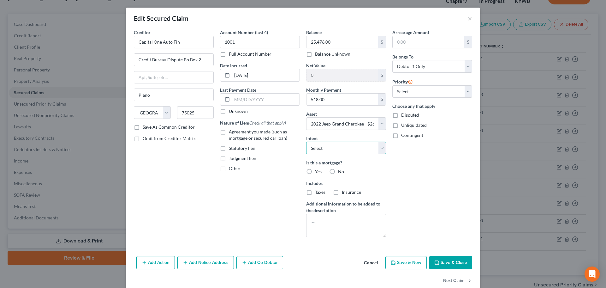
click at [332, 142] on select "Select Surrender Redeem Reaffirm Avoid Other" at bounding box center [346, 147] width 80 height 13
click at [338, 170] on label "No" at bounding box center [341, 171] width 6 height 6
click at [341, 170] on input "No" at bounding box center [343, 170] width 4 height 4
radio input "true"
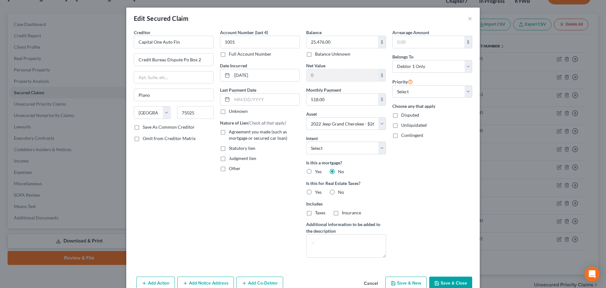
click at [338, 193] on label "No" at bounding box center [341, 192] width 6 height 6
click at [341, 193] on input "No" at bounding box center [343, 191] width 4 height 4
radio input "true"
click at [432, 94] on select "Select 1st 2nd 3rd 4th 5th 6th 7th 8th 9th 10th 11th 12th 13th 14th 15th 16th 1…" at bounding box center [432, 91] width 80 height 13
select select "0"
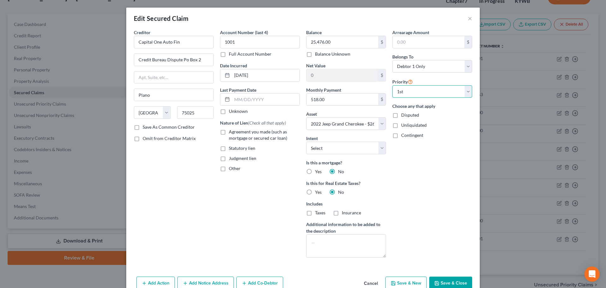
click at [392, 85] on select "Select 1st 2nd 3rd 4th 5th 6th 7th 8th 9th 10th 11th 12th 13th 14th 15th 16th 1…" at bounding box center [432, 91] width 80 height 13
drag, startPoint x: 180, startPoint y: 62, endPoint x: 82, endPoint y: 54, distance: 98.5
click at [82, 54] on div "Edit Secured Claim × Creditor * Capital One Auto Fin Credit Bureau Dispute Po B…" at bounding box center [303, 144] width 606 height 288
type input "Po Box 2"
click at [217, 233] on div "Account Number (last 4) 1001 Full Account Number Date Incurred [DATE] Last Paym…" at bounding box center [260, 145] width 86 height 233
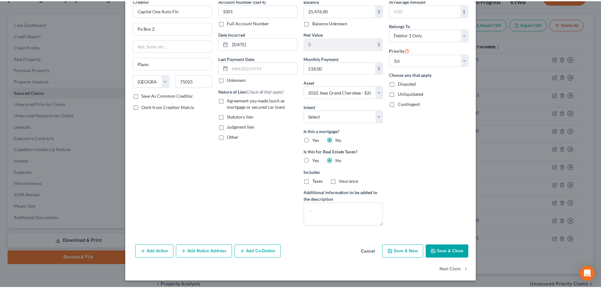
scroll to position [33, 0]
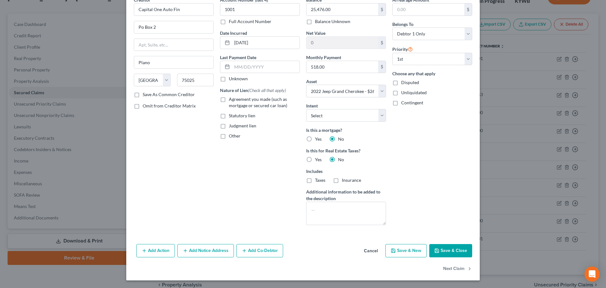
click at [452, 247] on button "Save & Close" at bounding box center [450, 250] width 43 height 13
select select
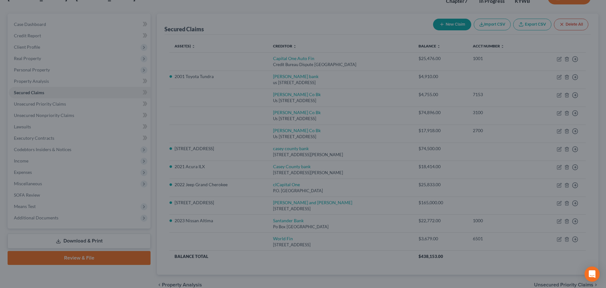
type input "893.00"
select select "3"
type input "0"
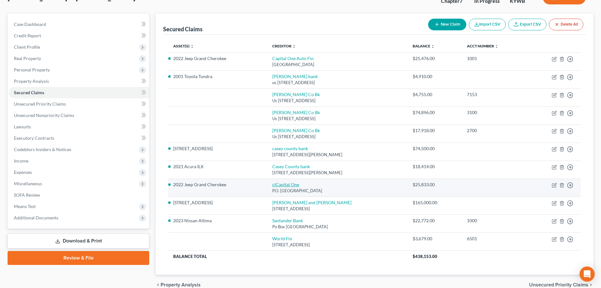
click at [289, 185] on link "clCapital One" at bounding box center [285, 184] width 27 height 5
select select "4"
select select "0"
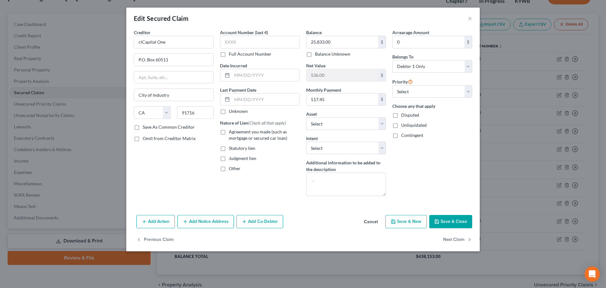
click at [375, 218] on button "Cancel" at bounding box center [371, 221] width 24 height 13
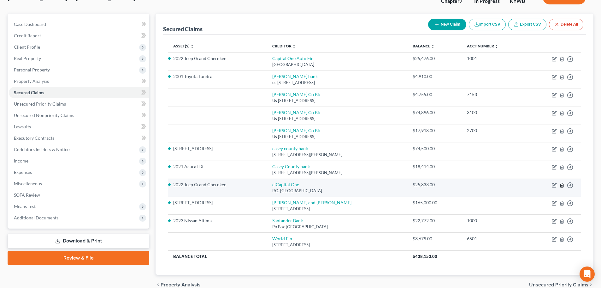
click at [562, 186] on line "button" at bounding box center [562, 185] width 0 height 1
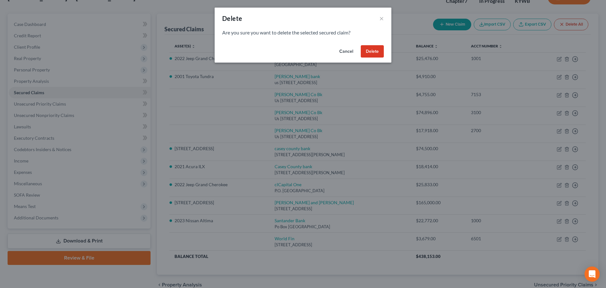
click at [373, 50] on button "Delete" at bounding box center [372, 51] width 23 height 13
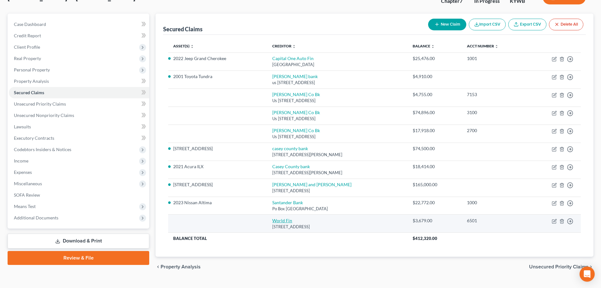
click at [272, 223] on link "World Fin" at bounding box center [282, 220] width 20 height 5
select select "42"
select select "0"
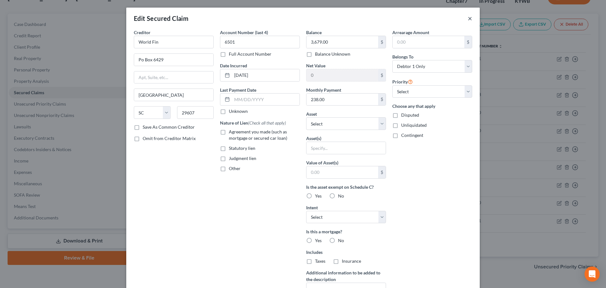
click at [468, 17] on button "×" at bounding box center [470, 19] width 4 height 8
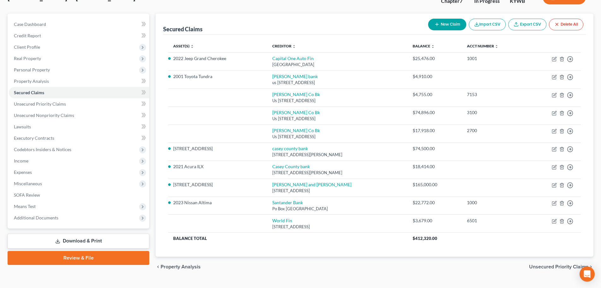
click at [333, 244] on div "Asset(s) expand_more expand_less unfold_more Creditor expand_more expand_less u…" at bounding box center [374, 146] width 423 height 222
click at [48, 72] on span "Personal Property" at bounding box center [79, 69] width 140 height 11
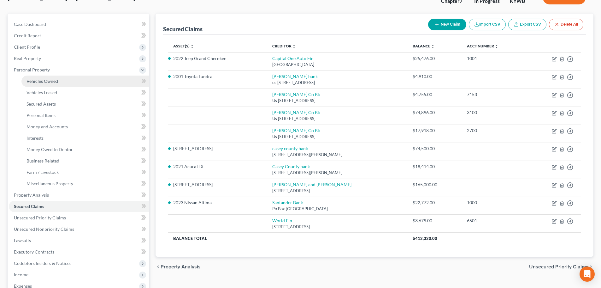
click at [55, 83] on span "Vehicles Owned" at bounding box center [43, 80] width 32 height 5
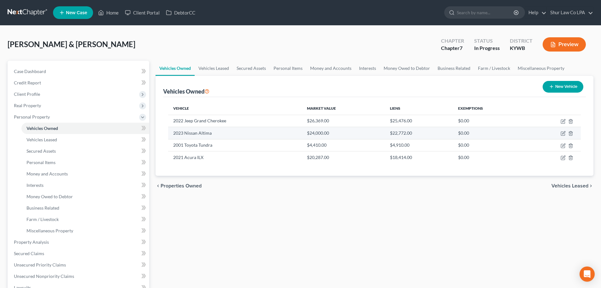
click at [567, 134] on td at bounding box center [555, 133] width 54 height 12
click at [564, 133] on icon "button" at bounding box center [564, 132] width 3 height 3
select select "0"
select select "3"
select select "0"
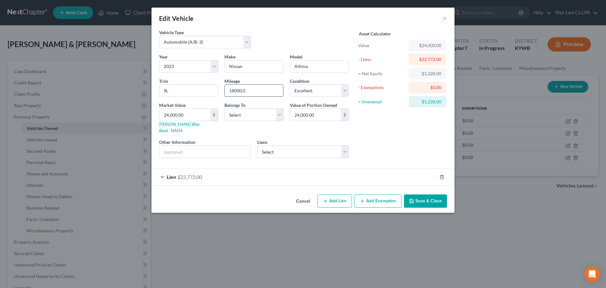
click at [249, 92] on input "18000.0" at bounding box center [254, 91] width 58 height 12
drag, startPoint x: 248, startPoint y: 92, endPoint x: 222, endPoint y: 90, distance: 26.9
click at [222, 90] on div "Mileage 18000" at bounding box center [253, 87] width 65 height 19
type input "18000"
click at [193, 113] on input "24,000.00" at bounding box center [184, 115] width 51 height 12
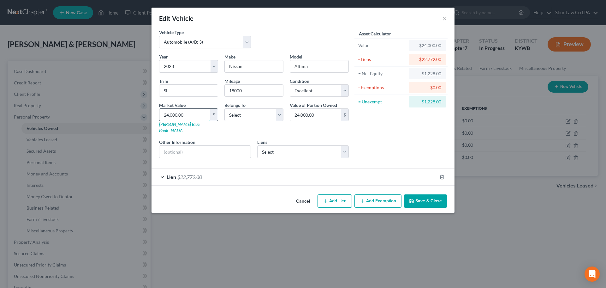
type input "2"
type input "2.00"
type input "23"
type input "23.00"
type input "237"
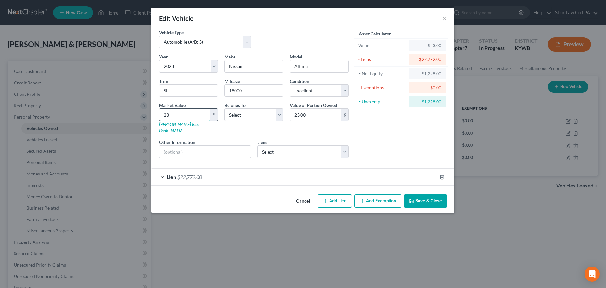
type input "237.00"
type input "2377"
type input "2,377.00"
type input "2,3771"
type input "23,771.00"
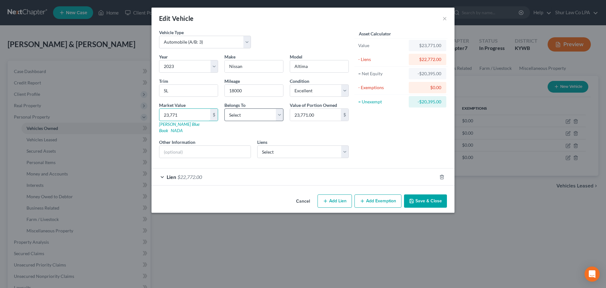
type input "23,771"
click at [255, 115] on select "Select Debtor 1 Only Debtor 2 Only Debtor 1 And Debtor 2 Only At Least One Of T…" at bounding box center [253, 114] width 59 height 13
select select "0"
click at [224, 108] on select "Select Debtor 1 Only Debtor 2 Only Debtor 1 And Debtor 2 Only At Least One Of T…" at bounding box center [253, 114] width 59 height 13
click at [234, 147] on input "text" at bounding box center [204, 152] width 91 height 12
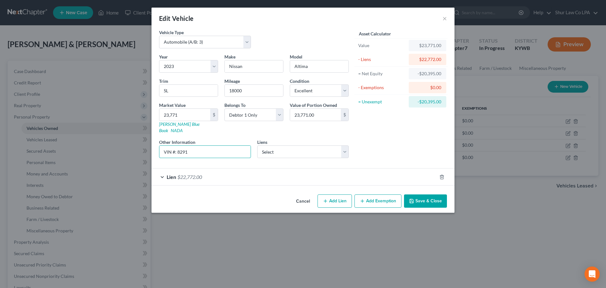
type input "VIN #: 8291"
click at [385, 142] on div "Asset Calculator Value $23,771.00 - Liens $22,772.00 = Net Equity -$20,395.00 -…" at bounding box center [401, 96] width 98 height 134
click at [338, 145] on select "Select [PERSON_NAME] Co Bk - $74,896.00 [PERSON_NAME] Co Bk - $17,918.00 [PERSO…" at bounding box center [303, 151] width 92 height 13
click at [344, 146] on select "Select [PERSON_NAME] Co Bk - $74,896.00 [PERSON_NAME] Co Bk - $17,918.00 [PERSO…" at bounding box center [303, 151] width 92 height 13
click at [396, 138] on div "Asset Calculator Value $23,771.00 - Liens $22,772.00 = Net Equity -$20,395.00 -…" at bounding box center [401, 96] width 98 height 134
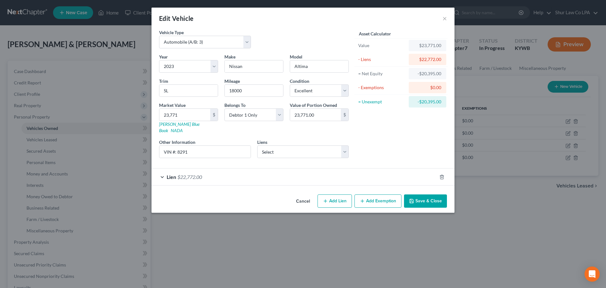
click at [397, 145] on div "Asset Calculator Value $23,771.00 - Liens $22,772.00 = Net Equity -$20,395.00 -…" at bounding box center [401, 96] width 98 height 134
click at [322, 91] on select "Select Excellent Very Good Good Fair Poor" at bounding box center [319, 90] width 59 height 13
select select "2"
click at [290, 84] on select "Select Excellent Very Good Good Fair Poor" at bounding box center [319, 90] width 59 height 13
click at [385, 132] on div "Asset Calculator Value $23,771.00 - Liens $22,772.00 = Net Equity -$20,395.00 -…" at bounding box center [401, 96] width 98 height 134
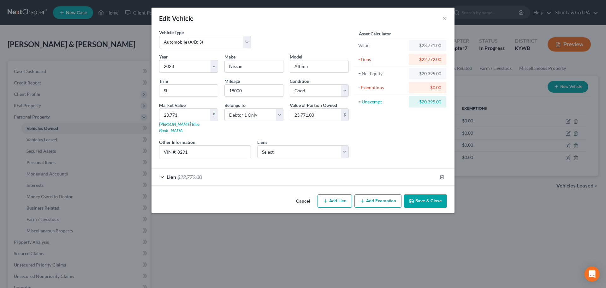
click at [429, 196] on button "Save & Close" at bounding box center [425, 200] width 43 height 13
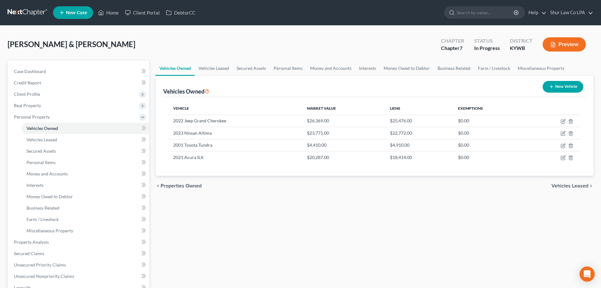
click at [270, 216] on div "Vehicles Owned Vehicles Leased Secured Assets Personal Items Money and Accounts…" at bounding box center [374, 243] width 445 height 365
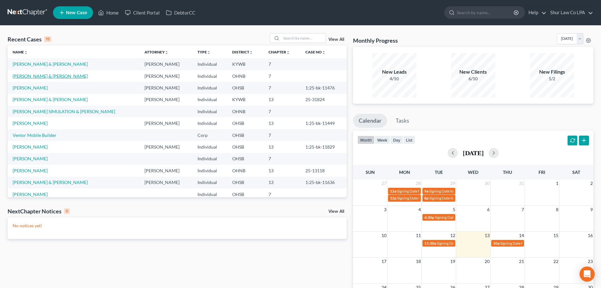
click at [52, 76] on link "Gibson, Emily & Christopher" at bounding box center [50, 75] width 75 height 5
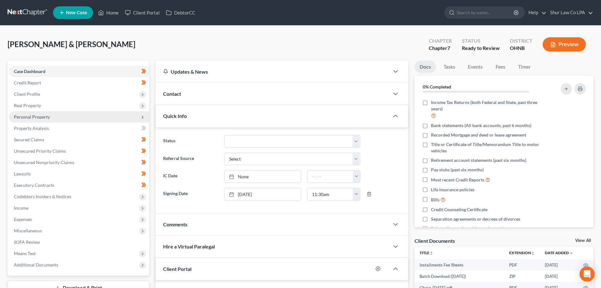
click at [51, 120] on span "Personal Property" at bounding box center [79, 116] width 140 height 11
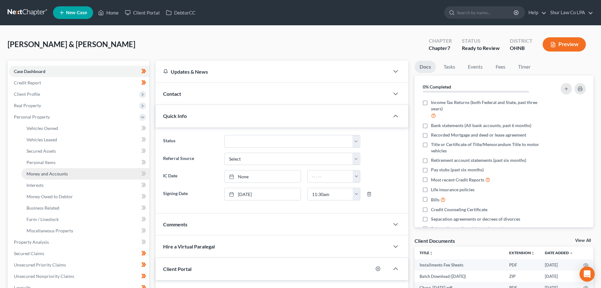
click at [54, 172] on span "Money and Accounts" at bounding box center [47, 173] width 41 height 5
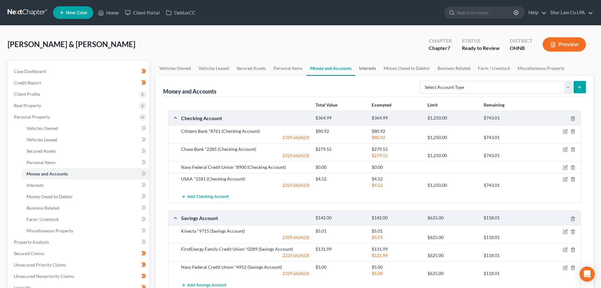
click at [372, 65] on link "Interests" at bounding box center [367, 68] width 25 height 15
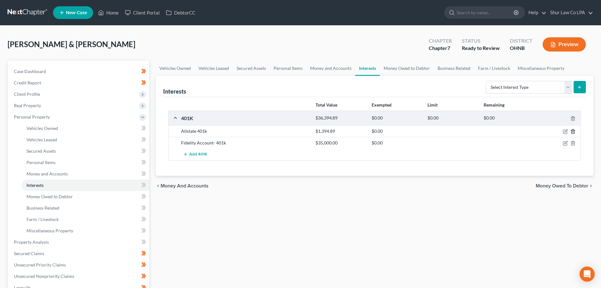
click at [575, 131] on icon "button" at bounding box center [573, 131] width 3 height 4
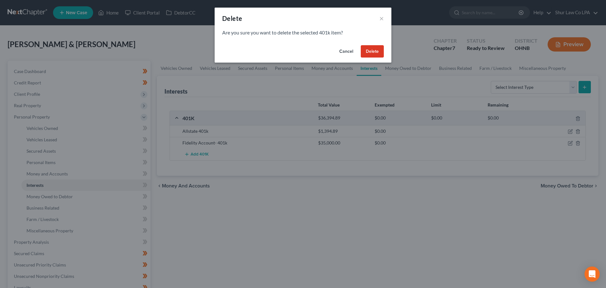
click at [373, 51] on button "Delete" at bounding box center [372, 51] width 23 height 13
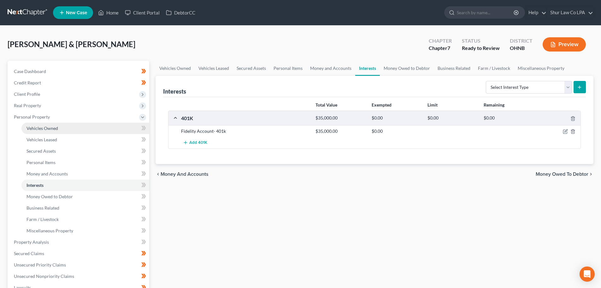
click at [117, 130] on link "Vehicles Owned" at bounding box center [85, 127] width 128 height 11
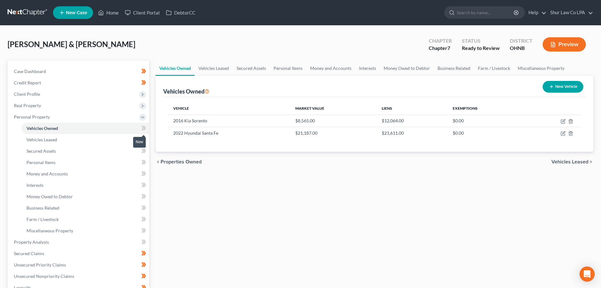
click at [143, 128] on icon at bounding box center [142, 128] width 3 height 4
click at [144, 140] on icon at bounding box center [143, 139] width 5 height 8
click at [144, 140] on icon at bounding box center [144, 139] width 3 height 4
click at [143, 152] on icon at bounding box center [142, 150] width 3 height 4
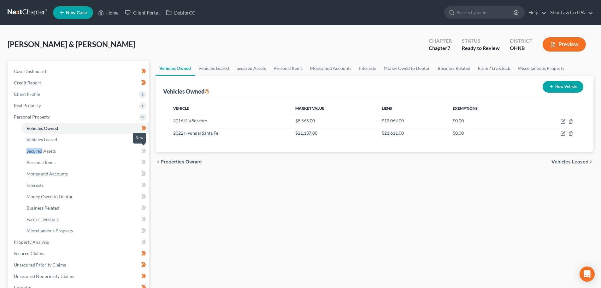
click at [143, 152] on icon at bounding box center [142, 150] width 3 height 4
click at [143, 161] on icon at bounding box center [142, 162] width 3 height 4
drag, startPoint x: 143, startPoint y: 162, endPoint x: 144, endPoint y: 165, distance: 3.2
click at [144, 162] on icon at bounding box center [142, 162] width 3 height 4
click at [144, 172] on icon at bounding box center [143, 174] width 5 height 8
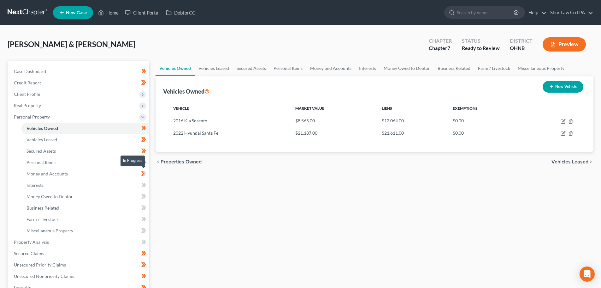
click at [144, 174] on icon at bounding box center [143, 174] width 5 height 8
click at [144, 186] on icon at bounding box center [143, 185] width 5 height 8
click at [145, 187] on icon at bounding box center [143, 185] width 5 height 8
click at [144, 197] on icon at bounding box center [142, 196] width 3 height 4
drag, startPoint x: 144, startPoint y: 196, endPoint x: 145, endPoint y: 200, distance: 3.6
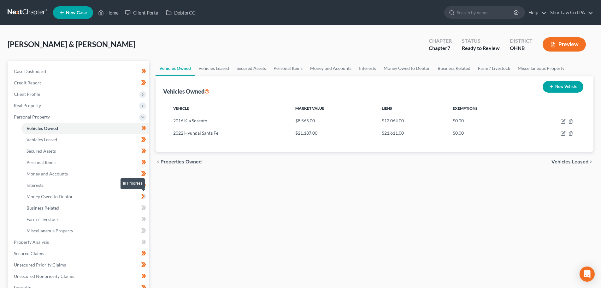
click at [145, 196] on icon at bounding box center [143, 196] width 5 height 8
click at [144, 206] on icon at bounding box center [144, 207] width 3 height 4
click at [145, 218] on icon at bounding box center [144, 219] width 3 height 4
click at [145, 219] on icon at bounding box center [143, 219] width 5 height 8
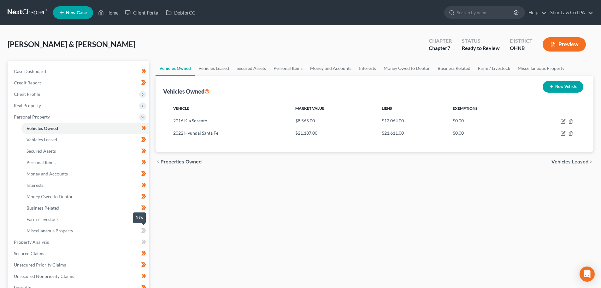
click at [144, 230] on icon at bounding box center [142, 230] width 3 height 4
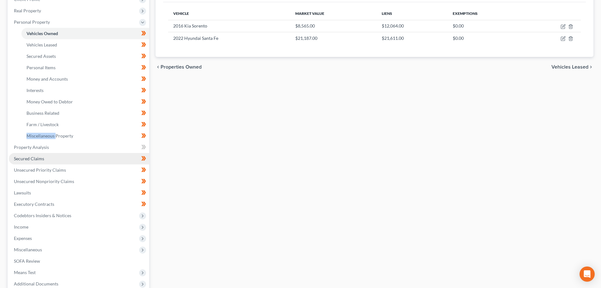
click at [99, 158] on link "Secured Claims" at bounding box center [79, 158] width 140 height 11
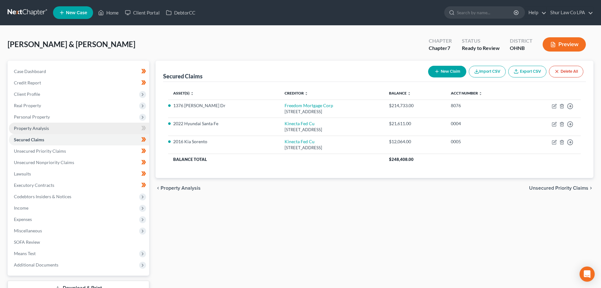
click at [112, 127] on link "Property Analysis" at bounding box center [79, 127] width 140 height 11
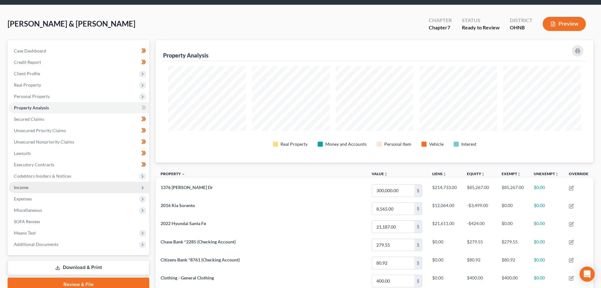
scroll to position [32, 0]
